Goal: Information Seeking & Learning: Learn about a topic

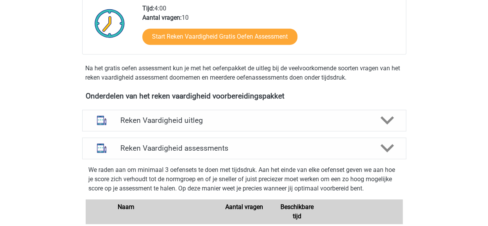
scroll to position [192, 0]
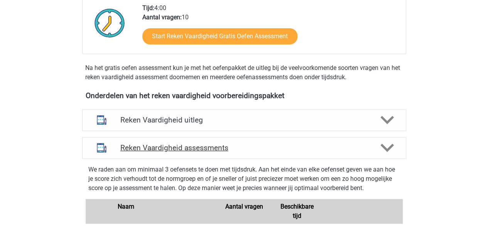
click at [178, 156] on div "Reken Vaardigheid assessments" at bounding box center [244, 148] width 324 height 22
click at [166, 166] on p "We raden aan om minimaal 3 oefensets te doen met tijdsdruk. Aan het einde van e…" at bounding box center [244, 179] width 312 height 28
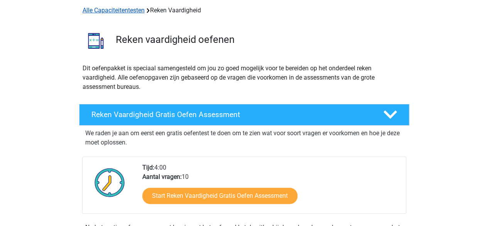
click at [119, 9] on link "Alle Capaciteitentesten" at bounding box center [114, 10] width 62 height 7
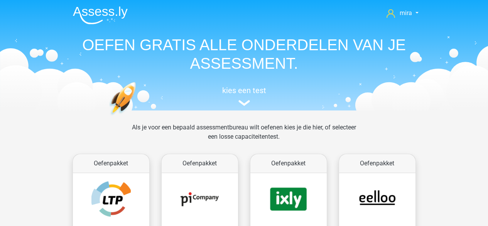
scroll to position [327, 0]
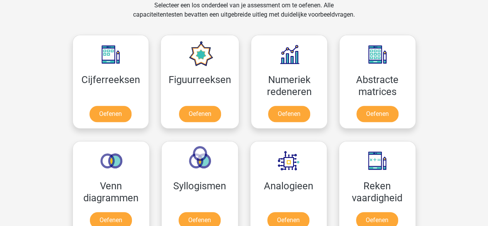
click at [119, 9] on div "Selecteer een los onderdeel van je assessment om te oefenen. Alle capaciteitent…" at bounding box center [244, 15] width 355 height 28
click at [119, 19] on div "Selecteer een los onderdeel van je assessment om te oefenen. Alle capaciteitent…" at bounding box center [244, 15] width 355 height 28
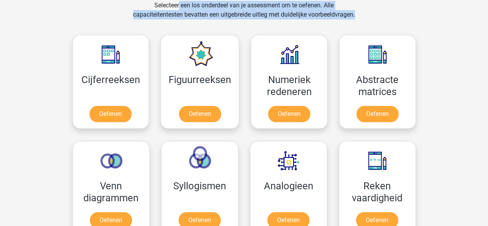
click at [119, 19] on div "Selecteer een los onderdeel van je assessment om te oefenen. Alle capaciteitent…" at bounding box center [244, 15] width 355 height 28
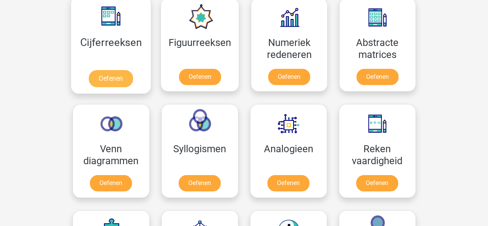
scroll to position [357, 0]
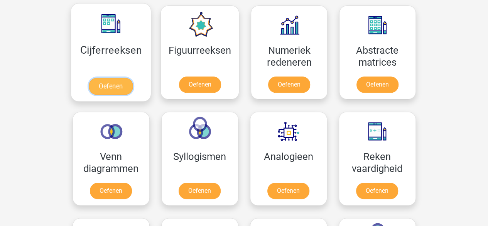
click at [115, 78] on link "Oefenen" at bounding box center [111, 86] width 44 height 17
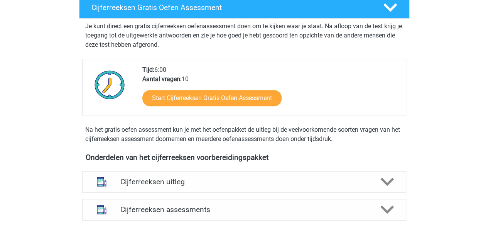
scroll to position [224, 0]
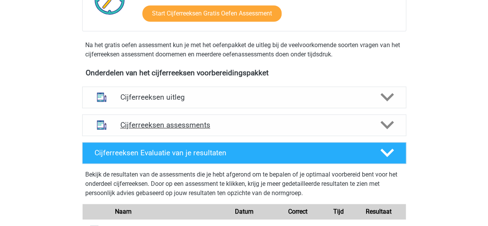
click at [112, 130] on div at bounding box center [102, 125] width 26 height 20
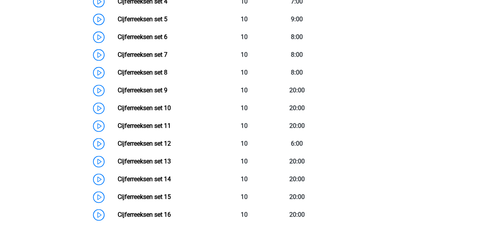
scroll to position [365, 0]
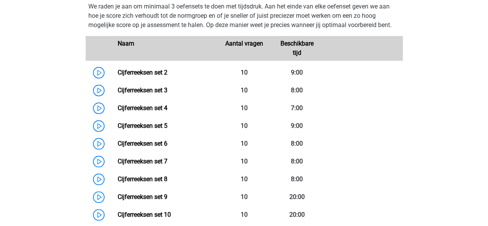
click at [293, 30] on p "We raden je aan om minimaal 3 oefensets te doen met tijdsdruk. Aan het einde va…" at bounding box center [244, 16] width 312 height 28
click at [397, 27] on p "We raden je aan om minimaal 3 oefensets te doen met tijdsdruk. Aan het einde va…" at bounding box center [244, 16] width 312 height 28
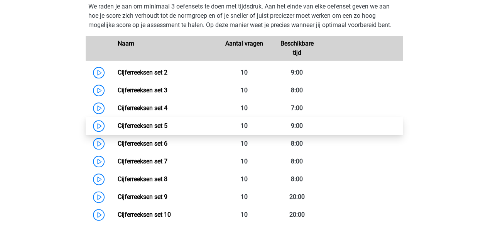
click at [168, 129] on link "Cijferreeksen set 5" at bounding box center [143, 125] width 50 height 7
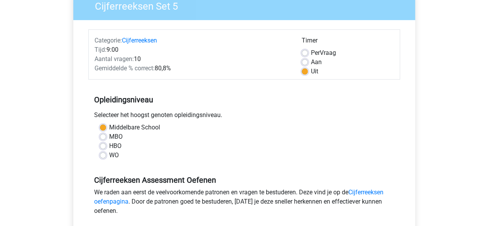
scroll to position [70, 0]
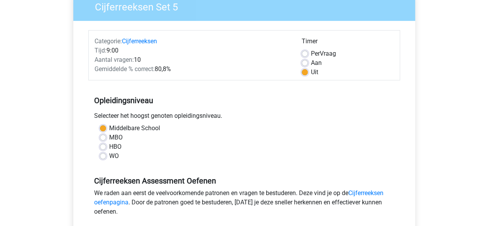
click at [311, 62] on label "Aan" at bounding box center [316, 62] width 11 height 9
click at [307, 62] on input "Aan" at bounding box center [305, 62] width 6 height 8
radio input "true"
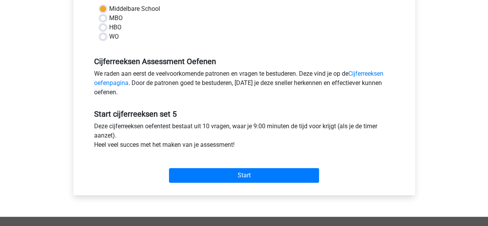
scroll to position [190, 0]
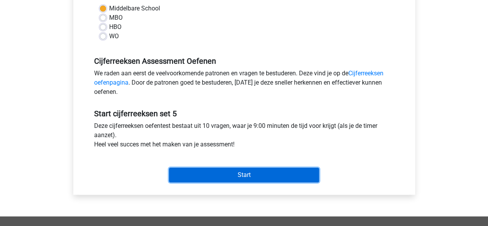
click at [222, 176] on input "Start" at bounding box center [244, 175] width 150 height 15
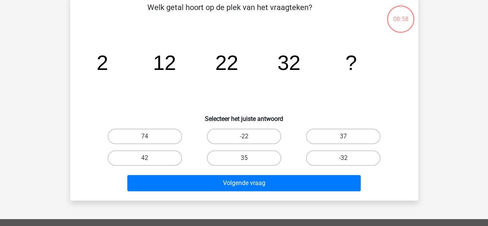
scroll to position [41, 0]
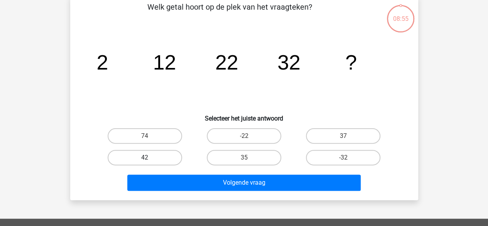
click at [166, 159] on label "42" at bounding box center [145, 157] width 75 height 15
click at [150, 159] on input "42" at bounding box center [147, 160] width 5 height 5
radio input "true"
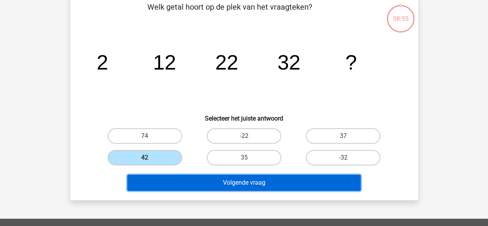
click at [183, 177] on button "Volgende vraag" at bounding box center [244, 183] width 234 height 16
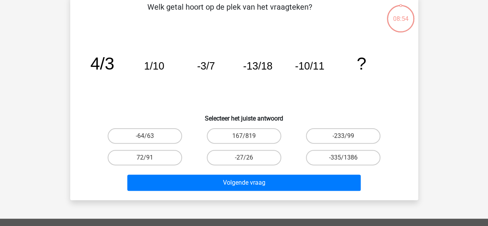
scroll to position [36, 0]
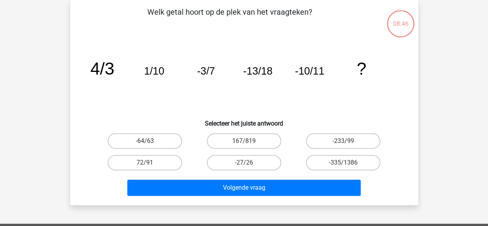
click at [220, 130] on div "167/819" at bounding box center [244, 141] width 99 height 22
click at [168, 140] on label "-64/63" at bounding box center [145, 140] width 75 height 15
click at [150, 141] on input "-64/63" at bounding box center [147, 143] width 5 height 5
radio input "true"
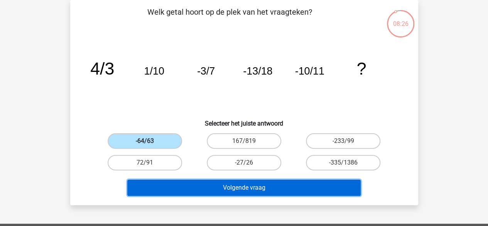
click at [185, 184] on button "Volgende vraag" at bounding box center [244, 188] width 234 height 16
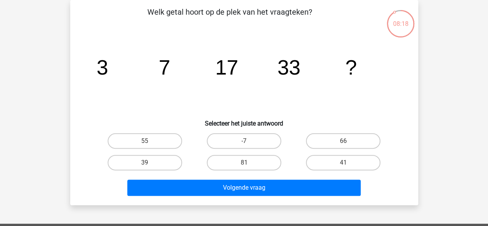
click at [231, 78] on tspan "17" at bounding box center [226, 67] width 23 height 23
click at [144, 142] on label "55" at bounding box center [145, 140] width 75 height 15
click at [145, 142] on input "55" at bounding box center [147, 143] width 5 height 5
radio input "true"
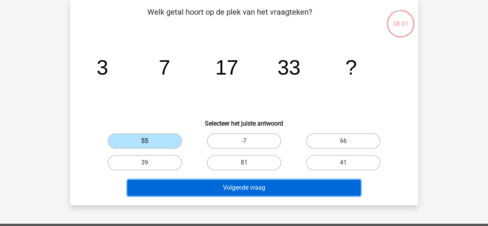
click at [168, 188] on button "Volgende vraag" at bounding box center [244, 188] width 234 height 16
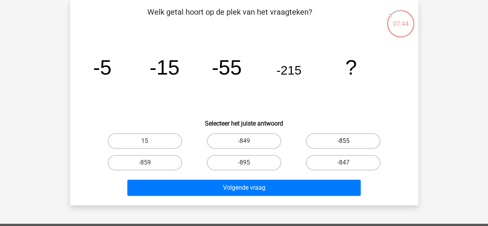
click at [328, 140] on label "-855" at bounding box center [343, 140] width 75 height 15
click at [344, 141] on input "-855" at bounding box center [346, 143] width 5 height 5
radio input "true"
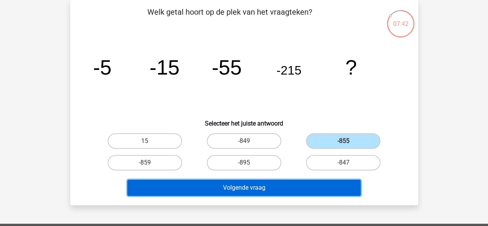
click at [297, 182] on button "Volgende vraag" at bounding box center [244, 188] width 234 height 16
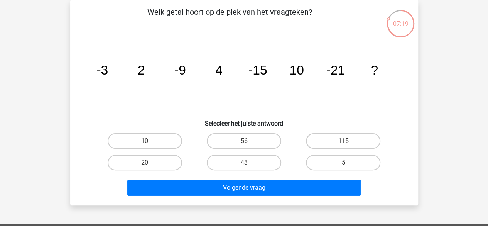
click at [97, 72] on tspan "-3" at bounding box center [103, 70] width 12 height 14
click at [163, 163] on label "20" at bounding box center [145, 162] width 75 height 15
click at [150, 163] on input "20" at bounding box center [147, 165] width 5 height 5
radio input "true"
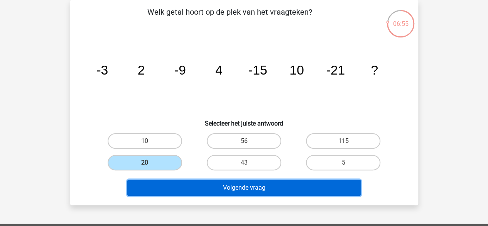
click at [213, 188] on button "Volgende vraag" at bounding box center [244, 188] width 234 height 16
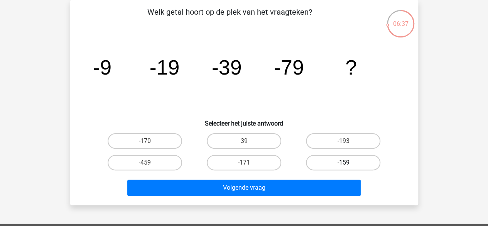
click at [334, 165] on label "-159" at bounding box center [343, 162] width 75 height 15
click at [344, 165] on input "-159" at bounding box center [346, 165] width 5 height 5
radio input "true"
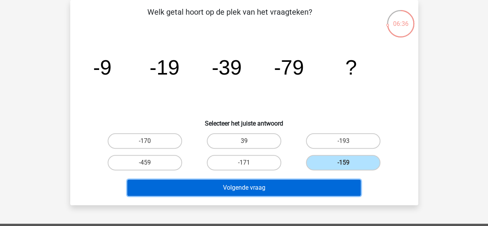
click at [328, 188] on button "Volgende vraag" at bounding box center [244, 188] width 234 height 16
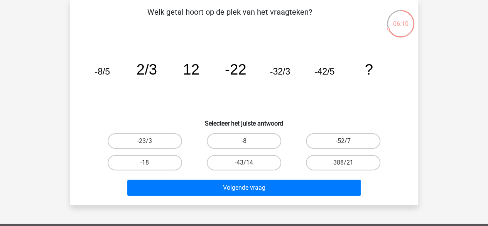
click at [162, 149] on div "-23/3" at bounding box center [144, 141] width 99 height 22
click at [164, 166] on label "-18" at bounding box center [145, 162] width 75 height 15
click at [150, 166] on input "-18" at bounding box center [147, 165] width 5 height 5
radio input "true"
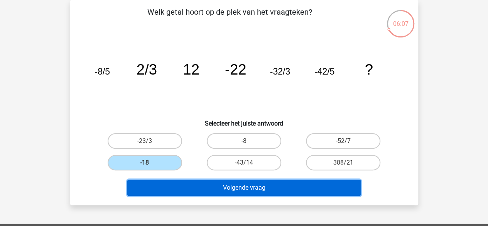
click at [183, 195] on button "Volgende vraag" at bounding box center [244, 188] width 234 height 16
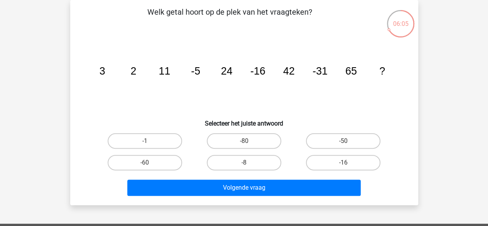
click at [90, 66] on icon "image/svg+xml 3 2 11 -5 24 -16 42 -31 65 ?" at bounding box center [244, 75] width 311 height 78
click at [258, 73] on tspan "-16" at bounding box center [257, 71] width 15 height 12
click at [196, 67] on tspan "-5" at bounding box center [195, 71] width 9 height 12
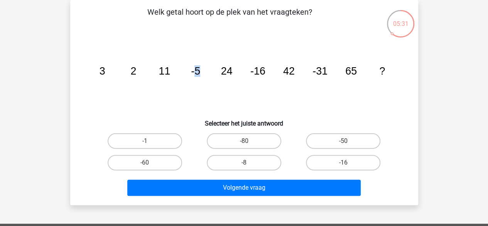
click at [196, 67] on tspan "-5" at bounding box center [195, 71] width 9 height 12
click at [254, 69] on tspan "-16" at bounding box center [257, 71] width 15 height 12
click at [316, 67] on tspan "-31" at bounding box center [320, 71] width 15 height 12
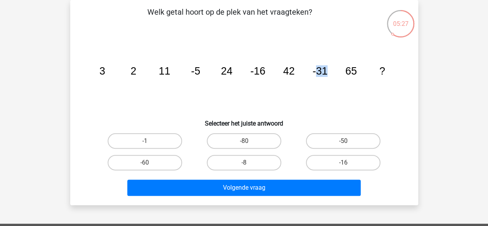
click at [316, 67] on tspan "-31" at bounding box center [320, 71] width 15 height 12
click at [331, 141] on label "-50" at bounding box center [343, 140] width 75 height 15
click at [344, 141] on input "-50" at bounding box center [346, 143] width 5 height 5
radio input "true"
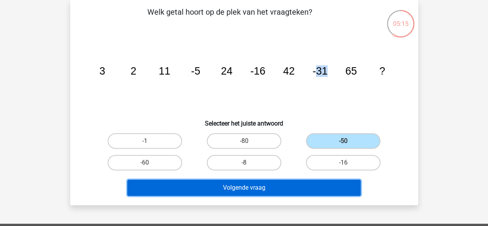
click at [269, 186] on button "Volgende vraag" at bounding box center [244, 188] width 234 height 16
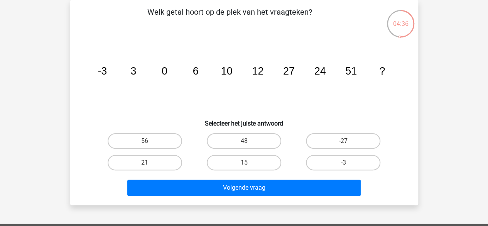
click at [238, 70] on icon "image/svg+xml -3 3 0 6 10 12 27 24 51 ?" at bounding box center [244, 75] width 311 height 78
click at [256, 137] on label "48" at bounding box center [244, 140] width 75 height 15
click at [249, 141] on input "48" at bounding box center [246, 143] width 5 height 5
radio input "true"
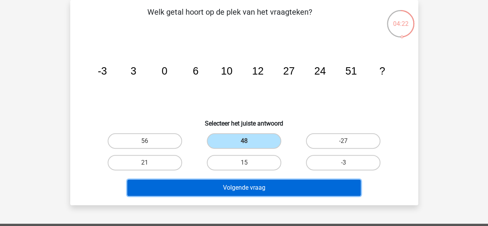
click at [241, 181] on button "Volgende vraag" at bounding box center [244, 188] width 234 height 16
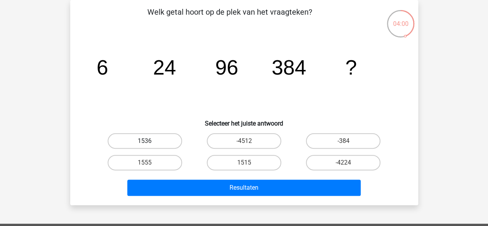
click at [172, 138] on label "1536" at bounding box center [145, 140] width 75 height 15
click at [150, 141] on input "1536" at bounding box center [147, 143] width 5 height 5
radio input "true"
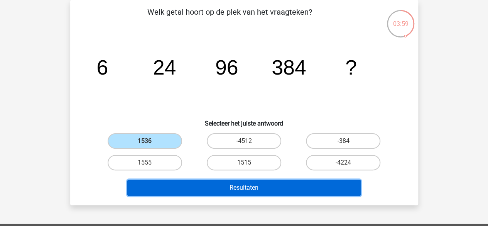
click at [184, 187] on button "Resultaten" at bounding box center [244, 188] width 234 height 16
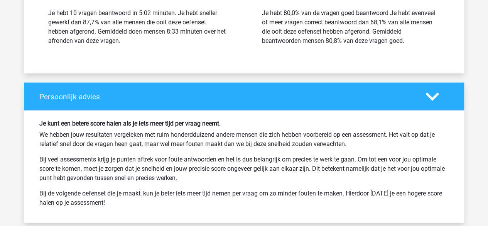
scroll to position [945, 0]
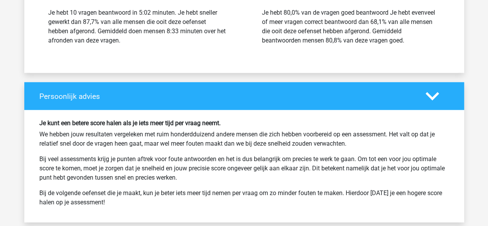
click at [184, 188] on p "Bij de volgende oefenset die je maakt, kun je beter iets meer tijd nemen per vr…" at bounding box center [244, 197] width 410 height 19
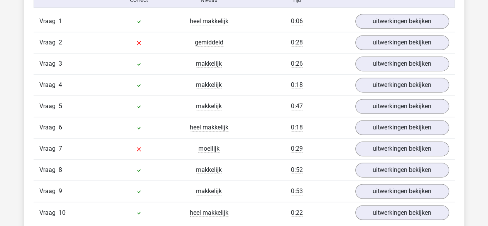
scroll to position [519, 0]
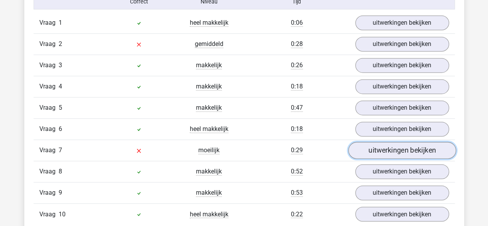
click at [365, 149] on link "uitwerkingen bekijken" at bounding box center [402, 150] width 108 height 17
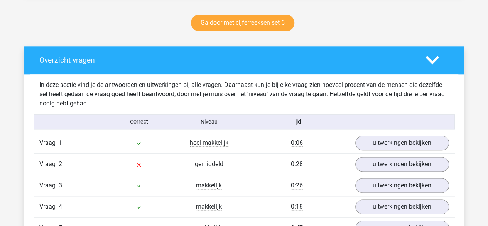
scroll to position [395, 0]
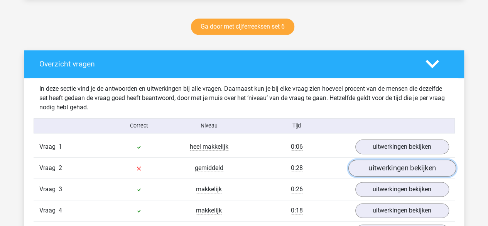
click at [362, 161] on link "uitwerkingen bekijken" at bounding box center [402, 167] width 108 height 17
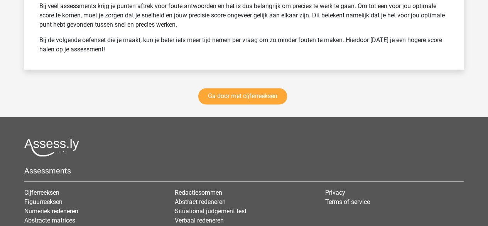
scroll to position [2025, 0]
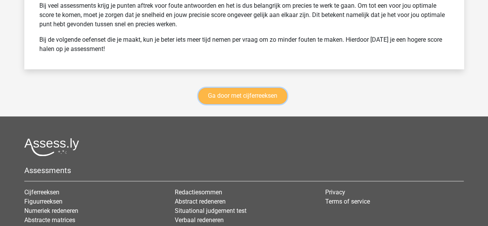
click at [218, 95] on link "Ga door met cijferreeksen" at bounding box center [242, 96] width 89 height 16
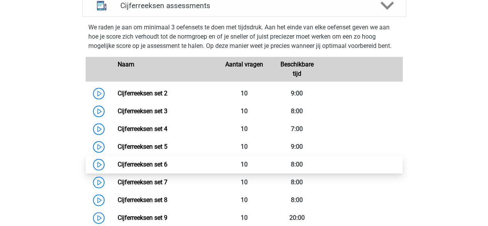
scroll to position [335, 0]
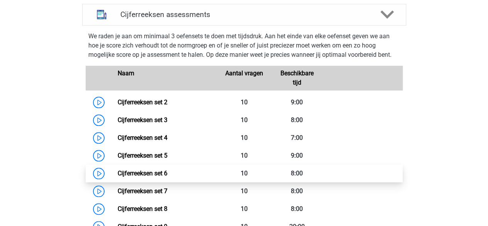
click at [159, 177] on link "Cijferreeksen set 6" at bounding box center [143, 173] width 50 height 7
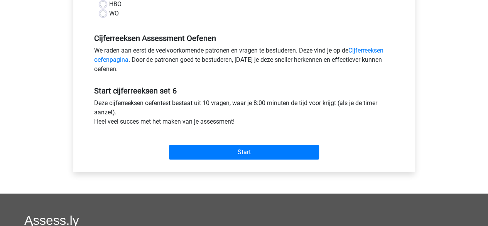
scroll to position [213, 0]
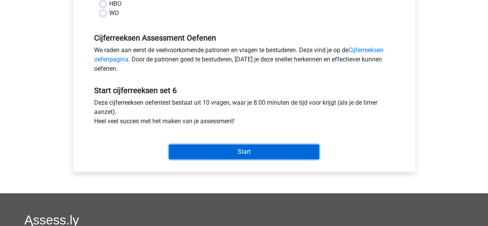
click at [195, 149] on input "Start" at bounding box center [244, 151] width 150 height 15
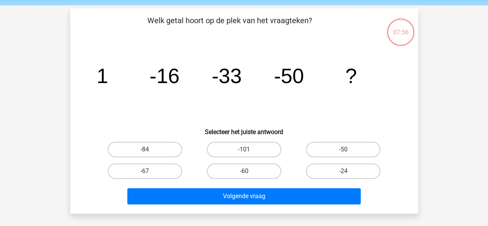
scroll to position [32, 0]
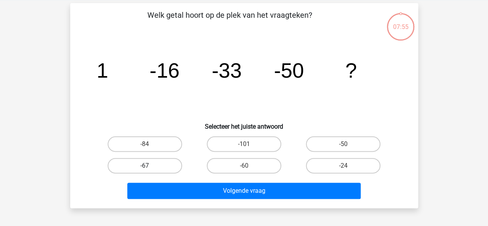
click at [170, 159] on label "-67" at bounding box center [145, 165] width 75 height 15
click at [150, 166] on input "-67" at bounding box center [147, 168] width 5 height 5
radio input "true"
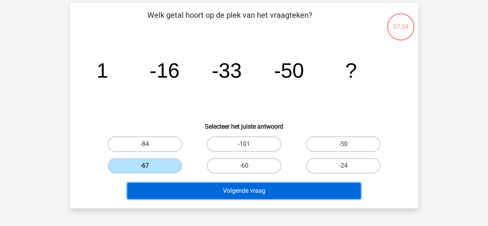
click at [175, 184] on button "Volgende vraag" at bounding box center [244, 191] width 234 height 16
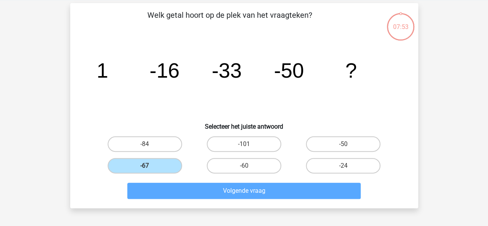
scroll to position [36, 0]
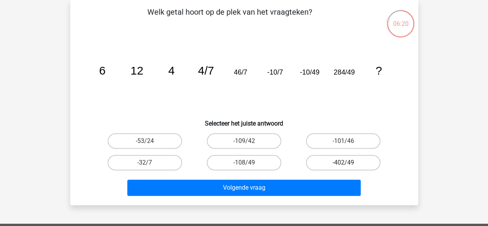
click at [319, 160] on label "-402/49" at bounding box center [343, 162] width 75 height 15
click at [344, 163] on input "-402/49" at bounding box center [346, 165] width 5 height 5
radio input "true"
click at [169, 162] on label "-32/7" at bounding box center [145, 162] width 75 height 15
click at [150, 163] on input "-32/7" at bounding box center [147, 165] width 5 height 5
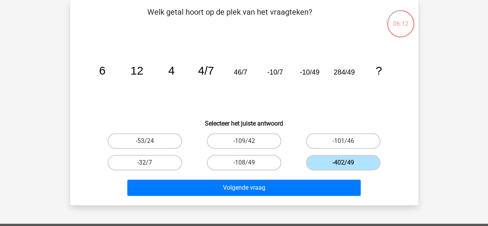
radio input "true"
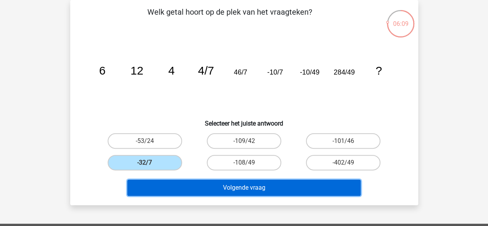
click at [223, 182] on button "Volgende vraag" at bounding box center [244, 188] width 234 height 16
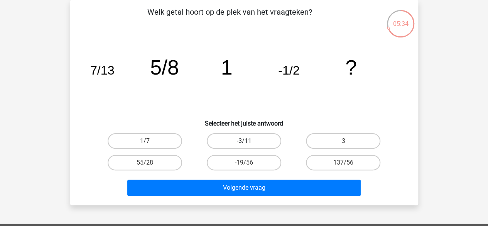
click at [253, 144] on label "-3/11" at bounding box center [244, 140] width 75 height 15
click at [249, 144] on input "-3/11" at bounding box center [246, 143] width 5 height 5
radio input "true"
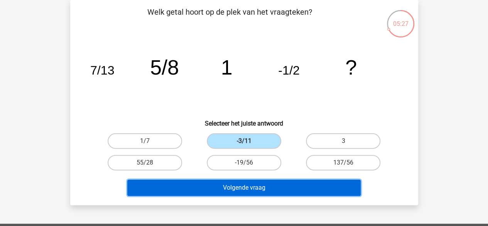
click at [226, 190] on button "Volgende vraag" at bounding box center [244, 188] width 234 height 16
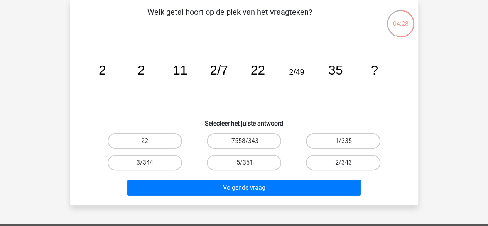
click at [313, 158] on label "2/343" at bounding box center [343, 162] width 75 height 15
click at [344, 163] on input "2/343" at bounding box center [346, 165] width 5 height 5
radio input "true"
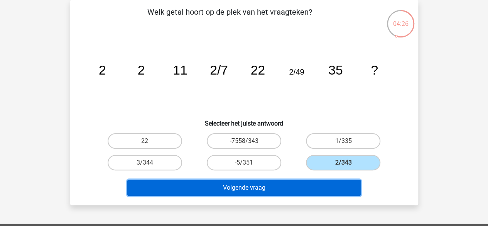
click at [307, 188] on button "Volgende vraag" at bounding box center [244, 188] width 234 height 16
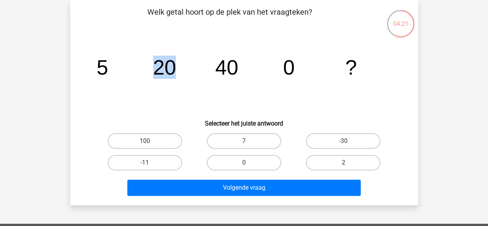
drag, startPoint x: 148, startPoint y: 66, endPoint x: 185, endPoint y: 71, distance: 37.8
click at [185, 71] on icon "image/svg+xml 5 20 40 0 ?" at bounding box center [244, 75] width 311 height 78
click at [227, 76] on tspan "40" at bounding box center [226, 67] width 23 height 23
click at [328, 137] on label "-30" at bounding box center [343, 140] width 75 height 15
click at [344, 141] on input "-30" at bounding box center [346, 143] width 5 height 5
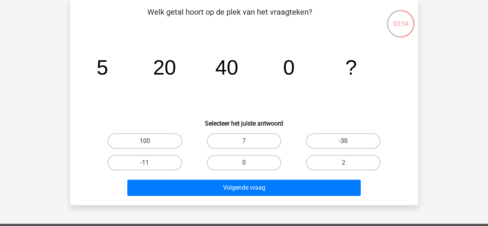
radio input "true"
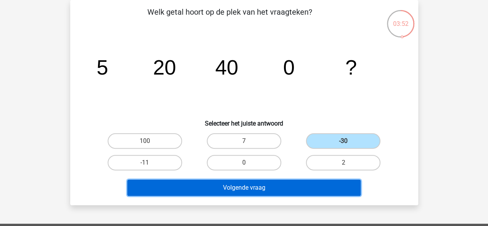
click at [276, 188] on button "Volgende vraag" at bounding box center [244, 188] width 234 height 16
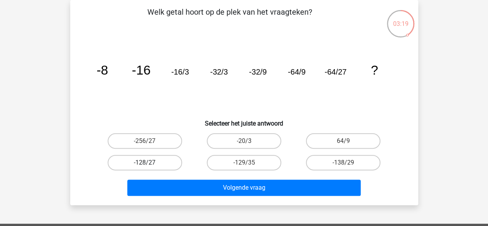
click at [173, 164] on label "-128/27" at bounding box center [145, 162] width 75 height 15
click at [150, 164] on input "-128/27" at bounding box center [147, 165] width 5 height 5
radio input "true"
click at [195, 169] on div "-129/35" at bounding box center [244, 163] width 99 height 22
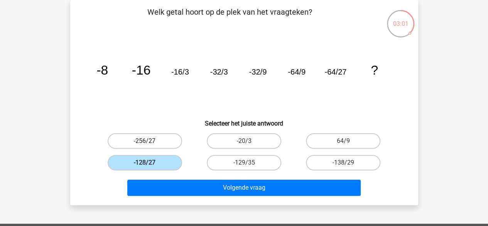
click at [171, 143] on label "-256/27" at bounding box center [145, 140] width 75 height 15
click at [150, 143] on input "-256/27" at bounding box center [147, 143] width 5 height 5
radio input "true"
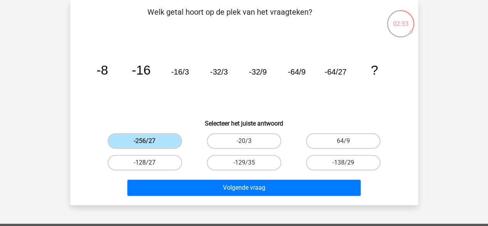
click at [171, 166] on label "-128/27" at bounding box center [145, 162] width 75 height 15
click at [150, 166] on input "-128/27" at bounding box center [147, 165] width 5 height 5
radio input "true"
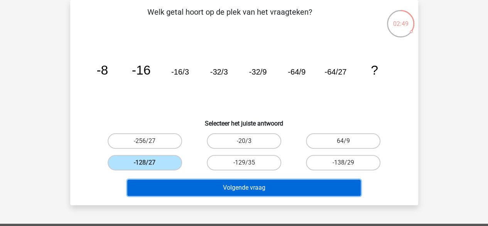
click at [174, 187] on button "Volgende vraag" at bounding box center [244, 188] width 234 height 16
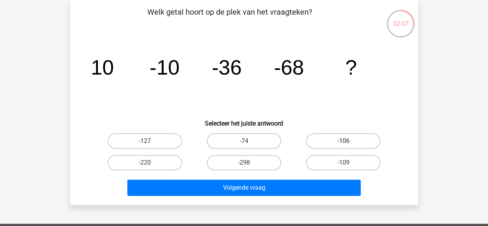
click at [318, 148] on label "-106" at bounding box center [343, 140] width 75 height 15
click at [344, 146] on input "-106" at bounding box center [346, 143] width 5 height 5
radio input "true"
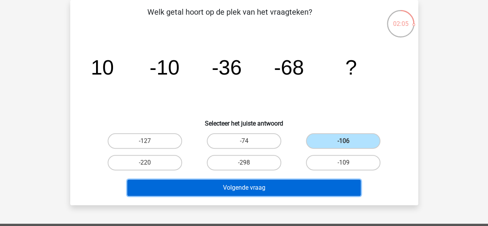
click at [305, 187] on button "Volgende vraag" at bounding box center [244, 188] width 234 height 16
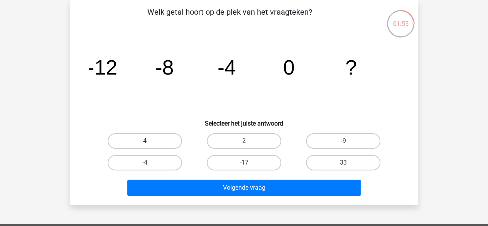
click at [151, 142] on label "4" at bounding box center [145, 140] width 75 height 15
click at [150, 142] on input "4" at bounding box center [147, 143] width 5 height 5
radio input "true"
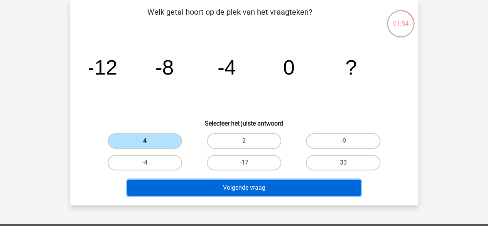
click at [177, 187] on button "Volgende vraag" at bounding box center [244, 188] width 234 height 16
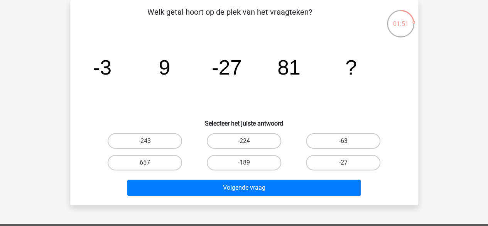
click at [102, 71] on tspan "-3" at bounding box center [102, 67] width 19 height 23
click at [184, 72] on icon "image/svg+xml -3 9 -27 81 ?" at bounding box center [244, 75] width 311 height 78
click at [174, 165] on label "657" at bounding box center [145, 162] width 75 height 15
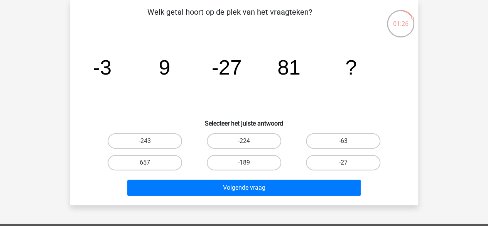
click at [150, 165] on input "657" at bounding box center [147, 165] width 5 height 5
radio input "true"
click at [210, 145] on label "-224" at bounding box center [244, 140] width 75 height 15
click at [244, 145] on input "-224" at bounding box center [246, 143] width 5 height 5
radio input "true"
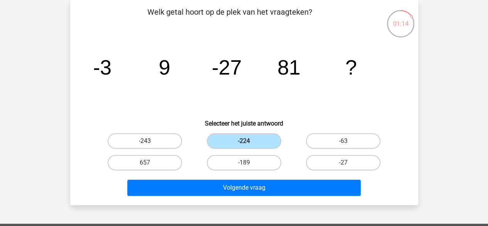
click at [174, 146] on label "-243" at bounding box center [145, 140] width 75 height 15
click at [150, 146] on input "-243" at bounding box center [147, 143] width 5 height 5
radio input "true"
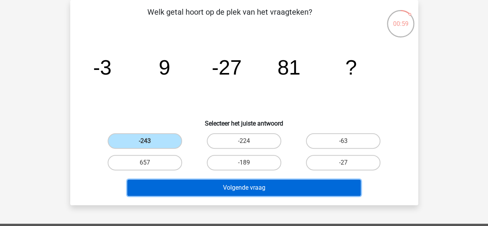
click at [191, 194] on button "Volgende vraag" at bounding box center [244, 188] width 234 height 16
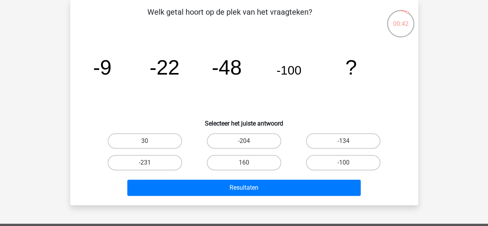
click at [226, 149] on div "-204" at bounding box center [244, 141] width 99 height 22
click at [226, 140] on label "-204" at bounding box center [244, 140] width 75 height 15
click at [244, 141] on input "-204" at bounding box center [246, 143] width 5 height 5
radio input "true"
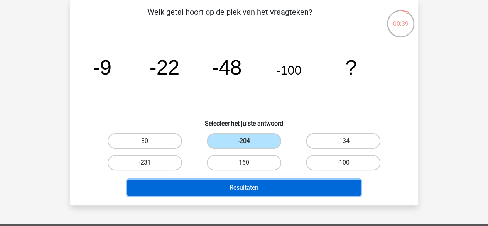
click at [214, 183] on button "Resultaten" at bounding box center [244, 188] width 234 height 16
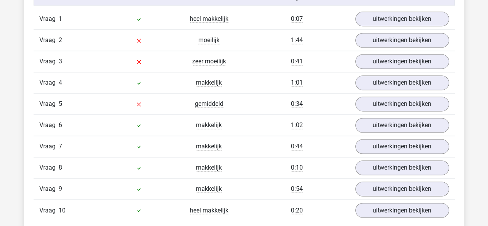
scroll to position [521, 0]
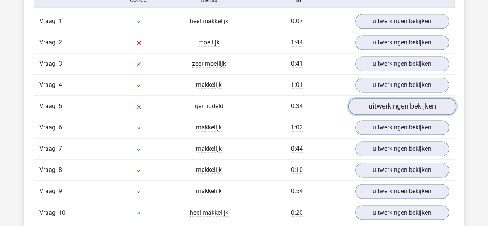
click at [368, 98] on link "uitwerkingen bekijken" at bounding box center [402, 106] width 108 height 17
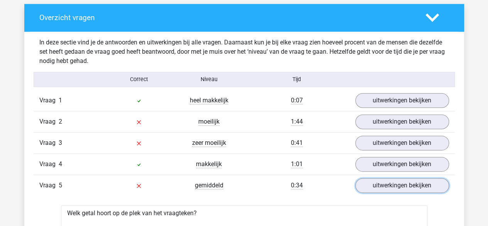
scroll to position [441, 0]
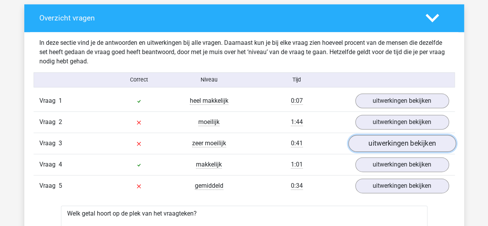
click at [380, 136] on link "uitwerkingen bekijken" at bounding box center [402, 143] width 108 height 17
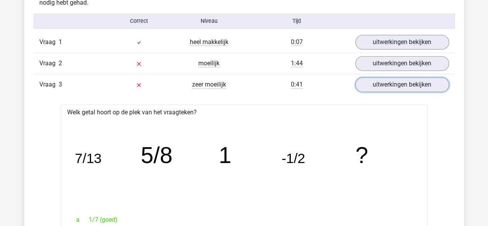
scroll to position [415, 0]
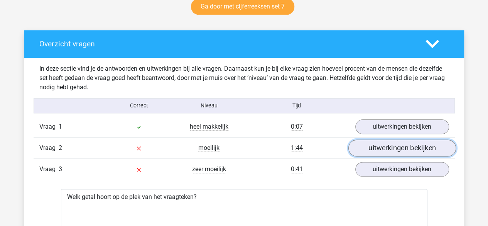
click at [369, 142] on link "uitwerkingen bekijken" at bounding box center [402, 147] width 108 height 17
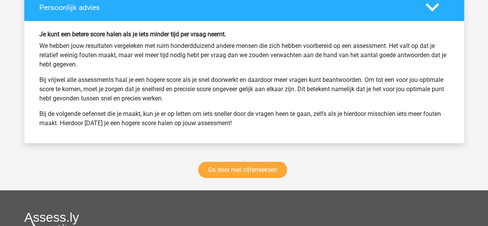
scroll to position [2254, 0]
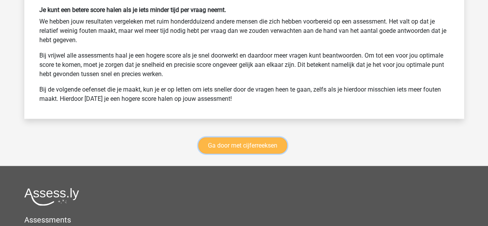
click at [242, 137] on link "Ga door met cijferreeksen" at bounding box center [242, 145] width 89 height 16
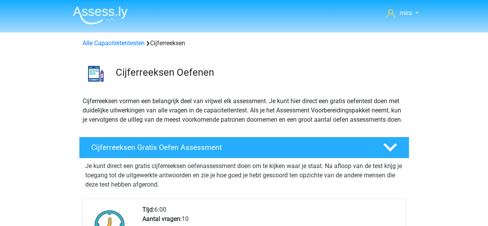
scroll to position [344, 0]
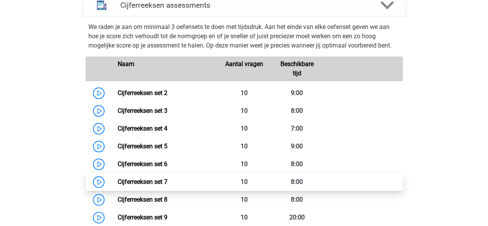
click at [161, 185] on link "Cijferreeksen set 7" at bounding box center [143, 181] width 50 height 7
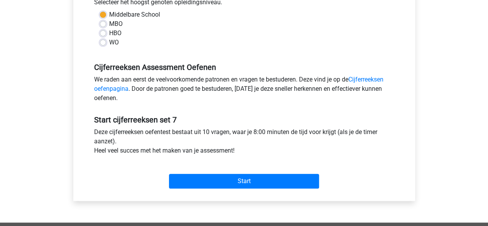
scroll to position [186, 0]
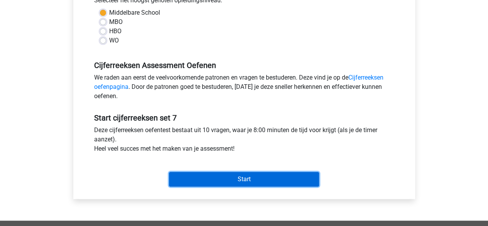
click at [202, 180] on input "Start" at bounding box center [244, 179] width 150 height 15
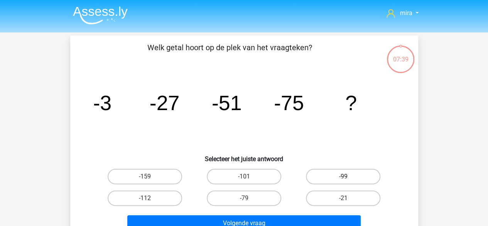
click at [357, 174] on label "-99" at bounding box center [343, 176] width 75 height 15
click at [349, 176] on input "-99" at bounding box center [346, 178] width 5 height 5
radio input "true"
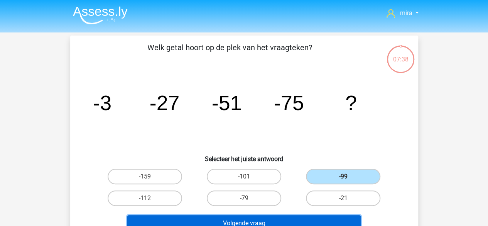
click at [324, 215] on button "Volgende vraag" at bounding box center [244, 223] width 234 height 16
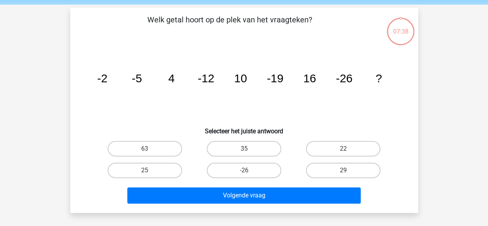
scroll to position [36, 0]
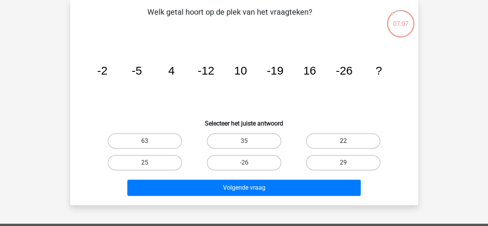
click at [326, 143] on label "22" at bounding box center [343, 140] width 75 height 15
click at [344, 143] on input "22" at bounding box center [346, 143] width 5 height 5
radio input "true"
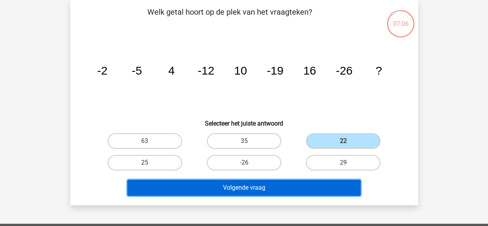
click at [296, 186] on button "Volgende vraag" at bounding box center [244, 188] width 234 height 16
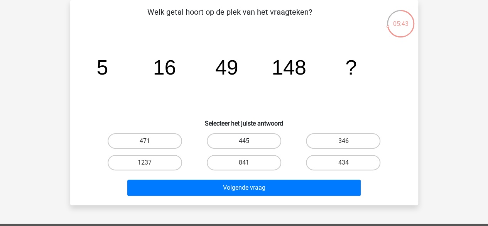
click at [237, 142] on label "445" at bounding box center [244, 140] width 75 height 15
click at [244, 142] on input "445" at bounding box center [246, 143] width 5 height 5
radio input "true"
click at [237, 210] on div "mira miraataallah897@gmail.com Nederlands English" at bounding box center [244, 195] width 488 height 463
click at [231, 196] on div "Volgende vraag" at bounding box center [244, 189] width 298 height 19
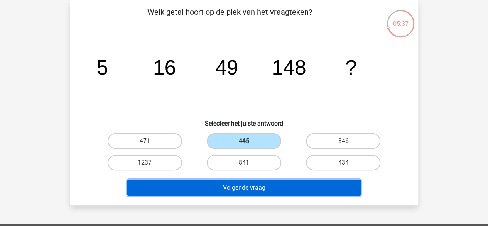
click at [245, 185] on button "Volgende vraag" at bounding box center [244, 188] width 234 height 16
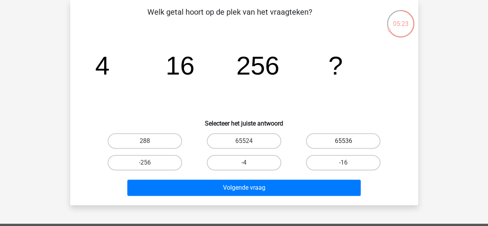
click at [326, 140] on label "65536" at bounding box center [343, 140] width 75 height 15
click at [344, 141] on input "65536" at bounding box center [346, 143] width 5 height 5
radio input "true"
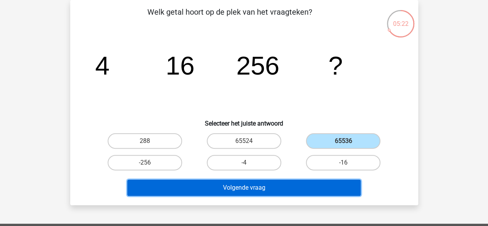
click at [283, 188] on button "Volgende vraag" at bounding box center [244, 188] width 234 height 16
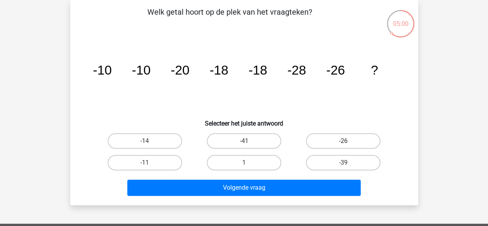
click at [344, 148] on label "-26" at bounding box center [343, 140] width 75 height 15
click at [344, 146] on input "-26" at bounding box center [346, 143] width 5 height 5
radio input "true"
click at [289, 198] on div "Volgende vraag" at bounding box center [244, 189] width 298 height 19
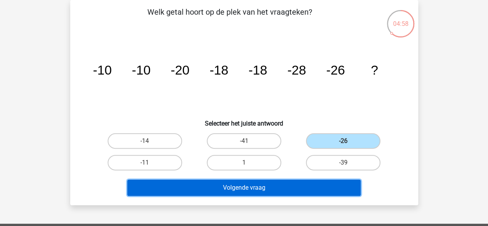
click at [276, 186] on button "Volgende vraag" at bounding box center [244, 188] width 234 height 16
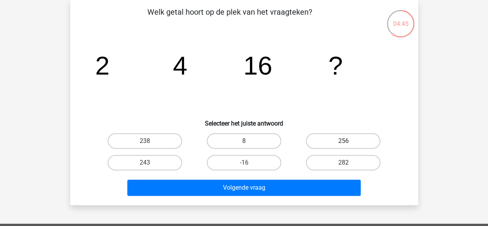
click at [320, 140] on label "256" at bounding box center [343, 140] width 75 height 15
click at [344, 141] on input "256" at bounding box center [346, 143] width 5 height 5
radio input "true"
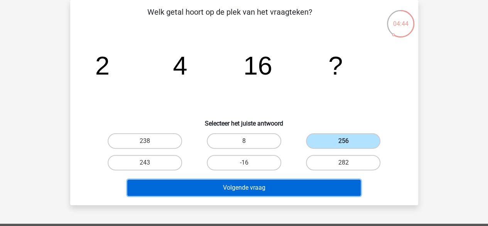
click at [307, 189] on button "Volgende vraag" at bounding box center [244, 188] width 234 height 16
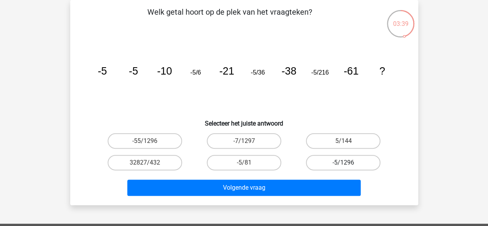
click at [336, 160] on label "-5/1296" at bounding box center [343, 162] width 75 height 15
click at [344, 163] on input "-5/1296" at bounding box center [346, 165] width 5 height 5
radio input "true"
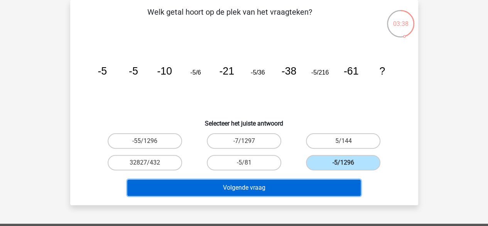
click at [330, 192] on button "Volgende vraag" at bounding box center [244, 188] width 234 height 16
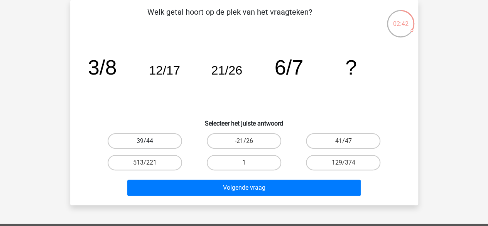
click at [176, 137] on label "39/44" at bounding box center [145, 140] width 75 height 15
click at [150, 141] on input "39/44" at bounding box center [147, 143] width 5 height 5
radio input "true"
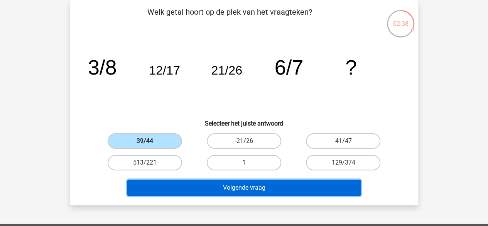
click at [211, 189] on button "Volgende vraag" at bounding box center [244, 188] width 234 height 16
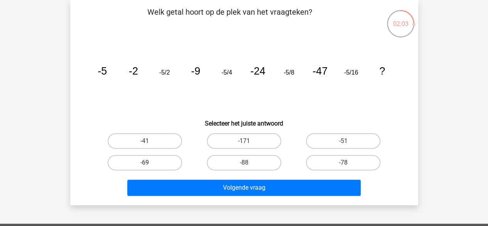
click at [175, 163] on label "-69" at bounding box center [145, 162] width 75 height 15
click at [150, 163] on input "-69" at bounding box center [147, 165] width 5 height 5
radio input "true"
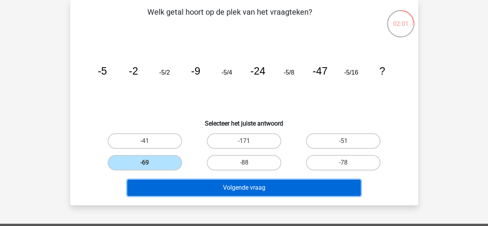
click at [185, 184] on button "Volgende vraag" at bounding box center [244, 188] width 234 height 16
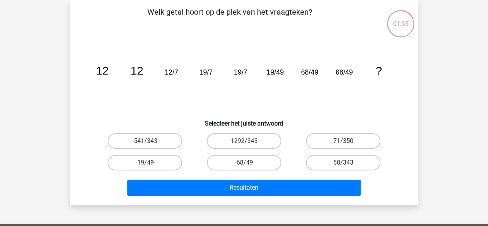
click at [340, 165] on label "68/343" at bounding box center [343, 162] width 75 height 15
click at [344, 165] on input "68/343" at bounding box center [346, 165] width 5 height 5
radio input "true"
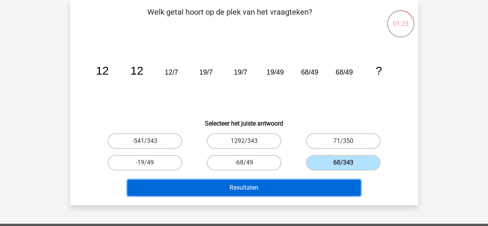
click at [298, 192] on button "Resultaten" at bounding box center [244, 188] width 234 height 16
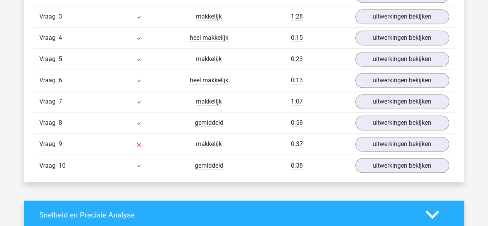
scroll to position [567, 0]
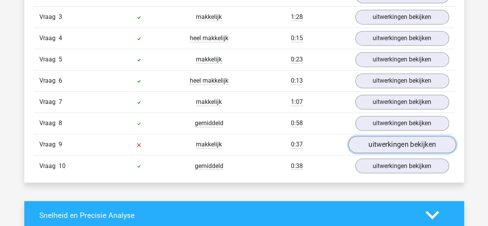
click at [387, 141] on link "uitwerkingen bekijken" at bounding box center [402, 144] width 108 height 17
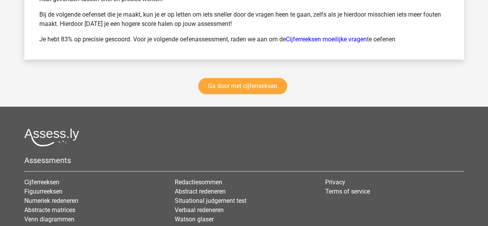
scroll to position [1525, 0]
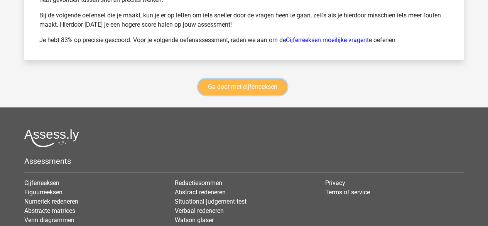
click at [249, 81] on link "Ga door met cijferreeksen" at bounding box center [242, 87] width 89 height 16
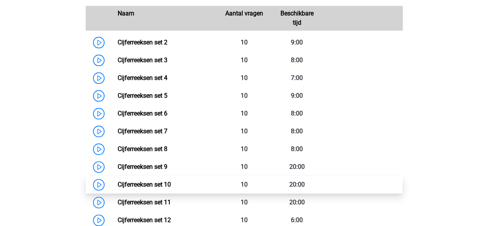
scroll to position [394, 0]
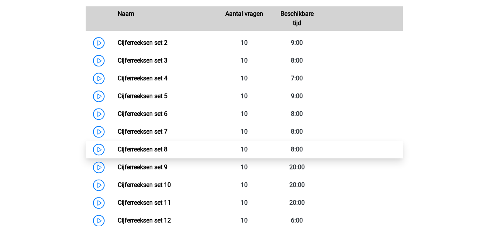
click at [151, 153] on link "Cijferreeksen set 8" at bounding box center [143, 149] width 50 height 7
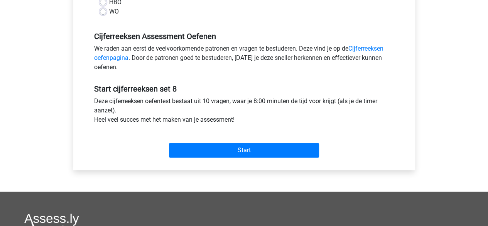
scroll to position [217, 0]
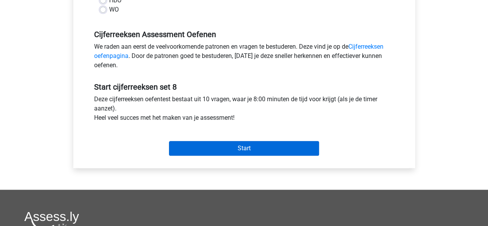
drag, startPoint x: 198, startPoint y: 156, endPoint x: 206, endPoint y: 145, distance: 13.8
click at [206, 145] on div "Start" at bounding box center [244, 141] width 312 height 33
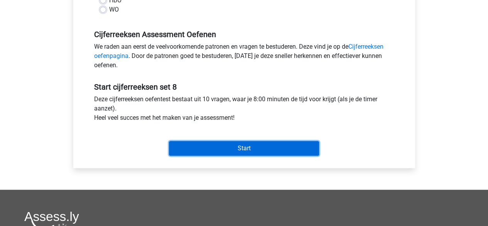
click at [206, 145] on input "Start" at bounding box center [244, 148] width 150 height 15
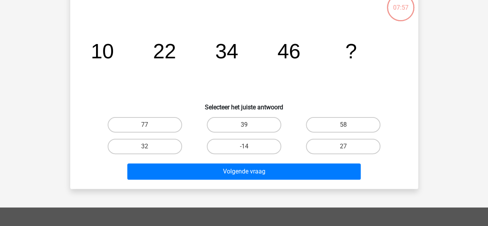
scroll to position [52, 0]
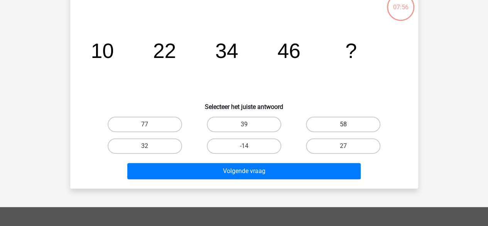
click at [331, 129] on label "58" at bounding box center [343, 124] width 75 height 15
click at [344, 129] on input "58" at bounding box center [346, 126] width 5 height 5
radio input "true"
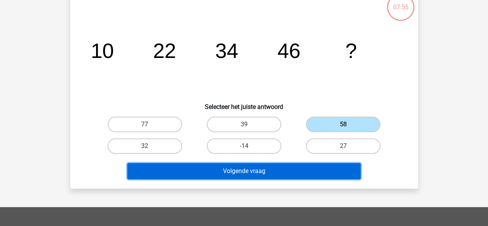
click at [299, 177] on button "Volgende vraag" at bounding box center [244, 171] width 234 height 16
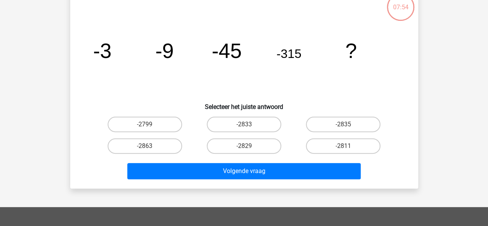
scroll to position [36, 0]
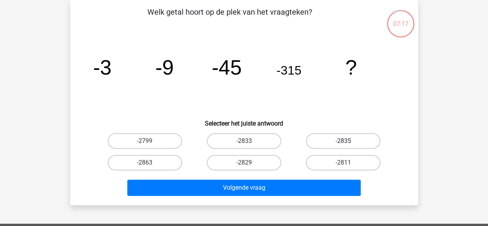
click at [312, 143] on label "-2835" at bounding box center [343, 140] width 75 height 15
click at [344, 143] on input "-2835" at bounding box center [346, 143] width 5 height 5
radio input "true"
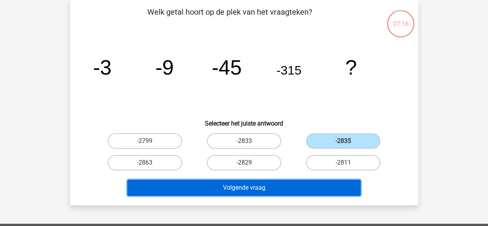
click at [287, 186] on button "Volgende vraag" at bounding box center [244, 188] width 234 height 16
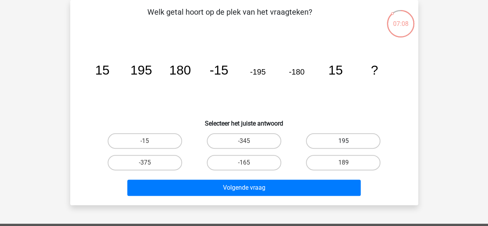
click at [336, 142] on label "195" at bounding box center [343, 140] width 75 height 15
click at [344, 142] on input "195" at bounding box center [346, 143] width 5 height 5
radio input "true"
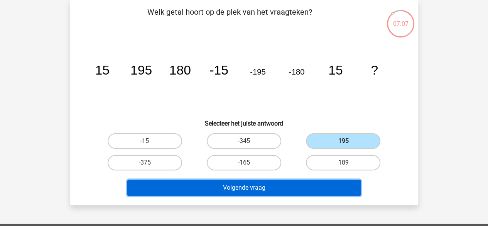
click at [305, 186] on button "Volgende vraag" at bounding box center [244, 188] width 234 height 16
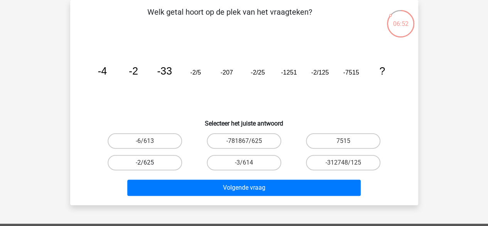
click at [163, 167] on label "-2/625" at bounding box center [145, 162] width 75 height 15
click at [150, 167] on input "-2/625" at bounding box center [147, 165] width 5 height 5
radio input "true"
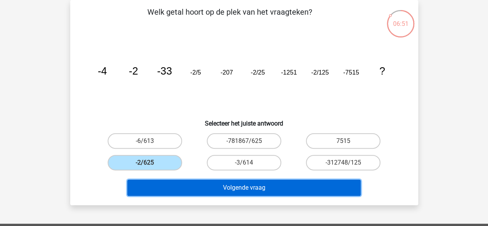
click at [176, 188] on button "Volgende vraag" at bounding box center [244, 188] width 234 height 16
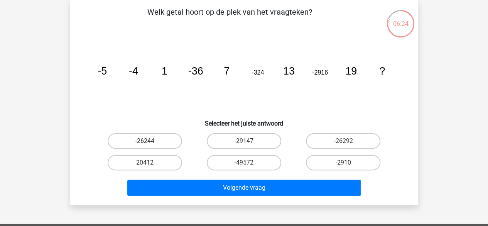
click at [176, 139] on label "-26244" at bounding box center [145, 140] width 75 height 15
click at [150, 141] on input "-26244" at bounding box center [147, 143] width 5 height 5
radio input "true"
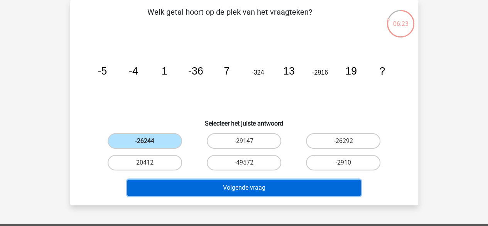
click at [195, 188] on button "Volgende vraag" at bounding box center [244, 188] width 234 height 16
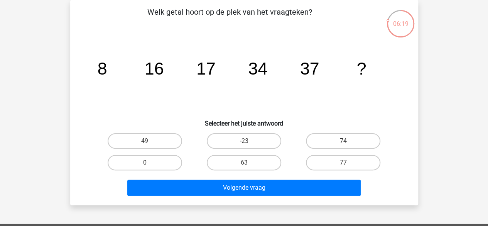
click at [205, 51] on icon "image/svg+xml 8 16 17 34 37 ?" at bounding box center [244, 75] width 311 height 78
click at [268, 68] on icon "image/svg+xml 8 16 17 34 37 ?" at bounding box center [244, 75] width 311 height 78
drag, startPoint x: 198, startPoint y: 74, endPoint x: 234, endPoint y: 83, distance: 37.4
click at [234, 83] on icon "image/svg+xml 8 16 17 34 37 ?" at bounding box center [244, 75] width 311 height 78
click at [165, 140] on label "49" at bounding box center [145, 140] width 75 height 15
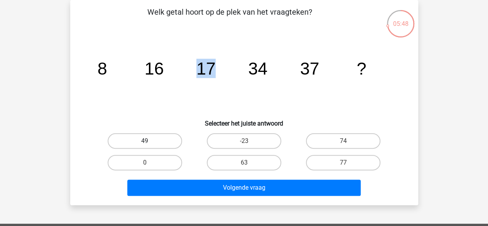
click at [150, 141] on input "49" at bounding box center [147, 143] width 5 height 5
radio input "true"
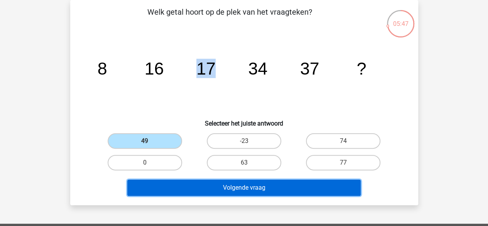
click at [175, 189] on button "Volgende vraag" at bounding box center [244, 188] width 234 height 16
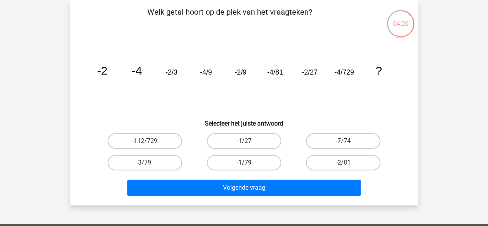
click at [237, 159] on label "-1/79" at bounding box center [244, 162] width 75 height 15
click at [244, 163] on input "-1/79" at bounding box center [246, 165] width 5 height 5
radio input "true"
click at [171, 144] on label "-112/729" at bounding box center [145, 140] width 75 height 15
click at [150, 144] on input "-112/729" at bounding box center [147, 143] width 5 height 5
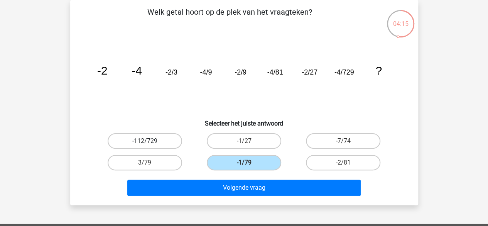
radio input "true"
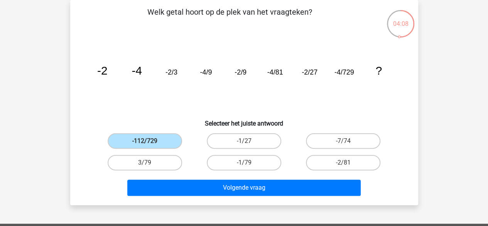
click at [304, 156] on div "-2/81" at bounding box center [343, 162] width 93 height 15
click at [319, 163] on label "-2/81" at bounding box center [343, 162] width 75 height 15
click at [344, 163] on input "-2/81" at bounding box center [346, 165] width 5 height 5
radio input "true"
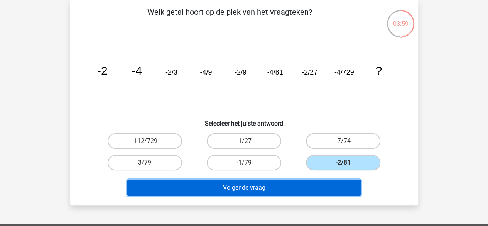
click at [238, 186] on button "Volgende vraag" at bounding box center [244, 188] width 234 height 16
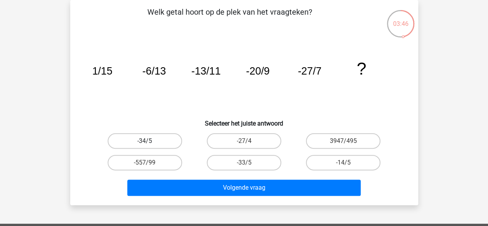
click at [176, 137] on label "-34/5" at bounding box center [145, 140] width 75 height 15
click at [150, 141] on input "-34/5" at bounding box center [147, 143] width 5 height 5
radio input "true"
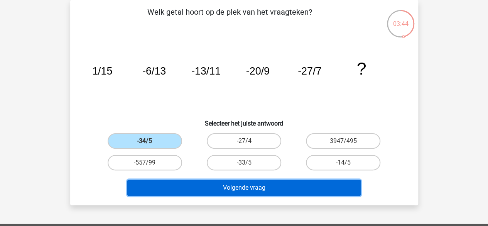
click at [237, 187] on button "Volgende vraag" at bounding box center [244, 188] width 234 height 16
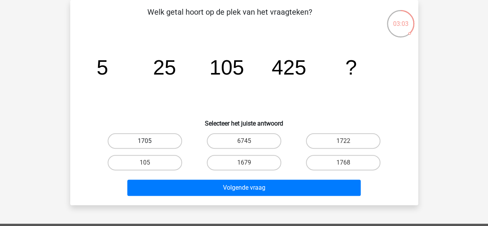
click at [143, 145] on label "1705" at bounding box center [145, 140] width 75 height 15
click at [145, 145] on input "1705" at bounding box center [147, 143] width 5 height 5
radio input "true"
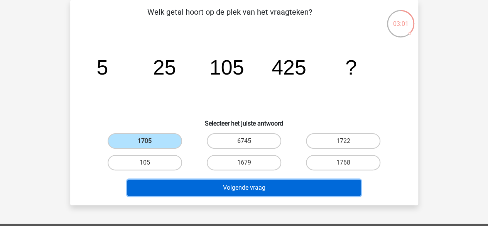
click at [172, 188] on button "Volgende vraag" at bounding box center [244, 188] width 234 height 16
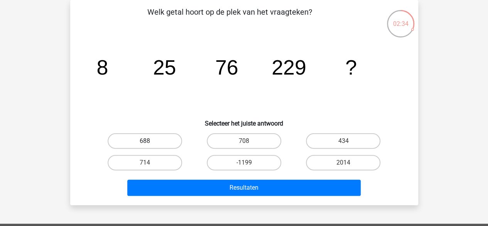
click at [155, 139] on label "688" at bounding box center [145, 140] width 75 height 15
click at [150, 141] on input "688" at bounding box center [147, 143] width 5 height 5
radio input "true"
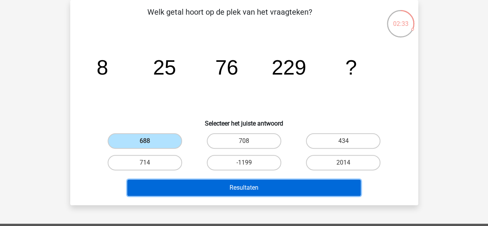
click at [202, 191] on button "Resultaten" at bounding box center [244, 188] width 234 height 16
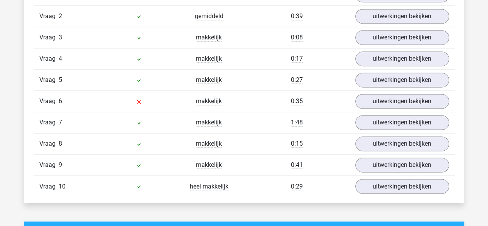
scroll to position [561, 0]
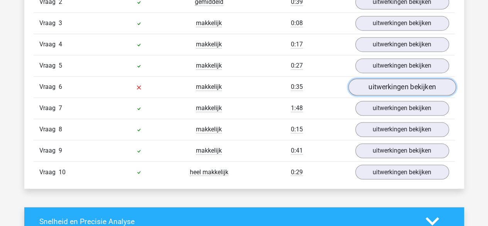
drag, startPoint x: 134, startPoint y: 156, endPoint x: 390, endPoint y: 84, distance: 265.5
click at [390, 84] on link "uitwerkingen bekijken" at bounding box center [402, 86] width 108 height 17
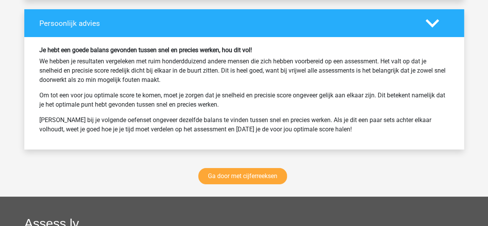
scroll to position [1375, 0]
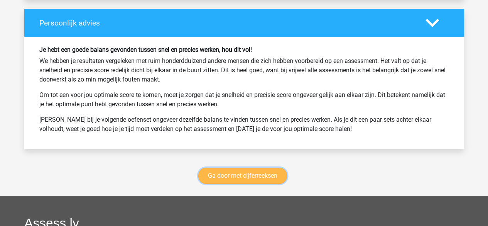
click at [237, 168] on link "Ga door met cijferreeksen" at bounding box center [242, 176] width 89 height 16
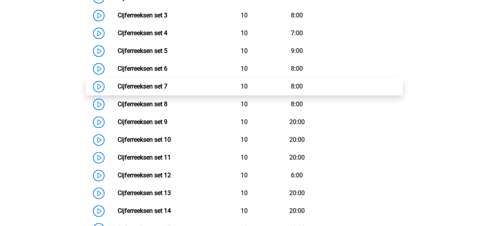
scroll to position [438, 0]
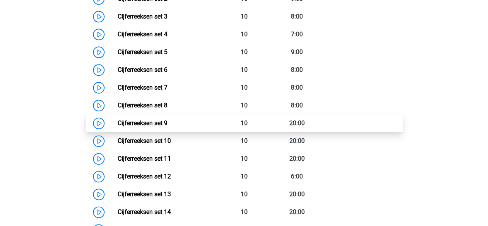
click at [168, 127] on link "Cijferreeksen set 9" at bounding box center [143, 122] width 50 height 7
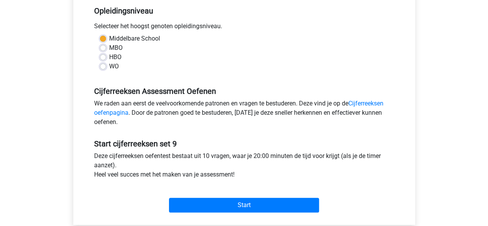
scroll to position [161, 0]
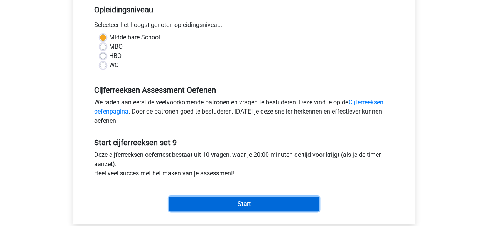
click at [198, 201] on input "Start" at bounding box center [244, 204] width 150 height 15
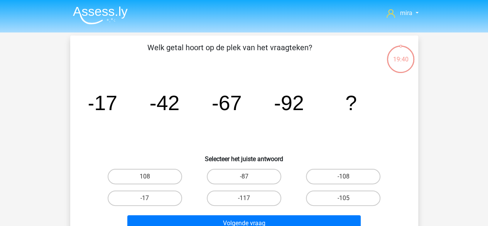
click at [213, 189] on div "-117" at bounding box center [244, 198] width 99 height 22
click at [215, 195] on label "-117" at bounding box center [244, 197] width 75 height 15
click at [244, 198] on input "-117" at bounding box center [246, 200] width 5 height 5
radio input "true"
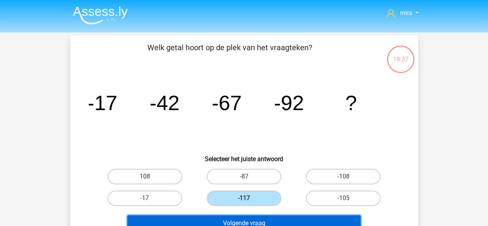
click at [211, 217] on button "Volgende vraag" at bounding box center [244, 223] width 234 height 16
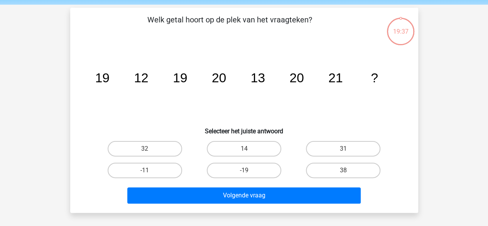
scroll to position [36, 0]
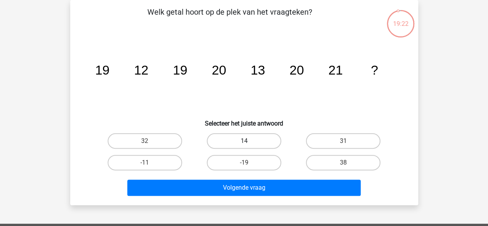
click at [221, 134] on label "14" at bounding box center [244, 140] width 75 height 15
click at [244, 141] on input "14" at bounding box center [246, 143] width 5 height 5
radio input "true"
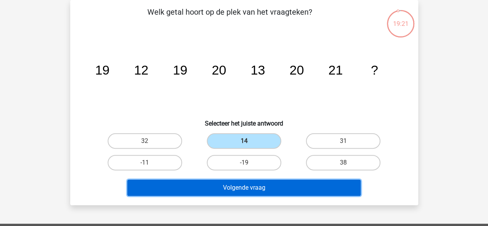
click at [206, 191] on button "Volgende vraag" at bounding box center [244, 188] width 234 height 16
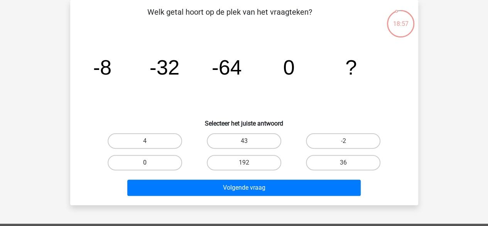
click at [157, 165] on label "0" at bounding box center [145, 162] width 75 height 15
click at [150, 165] on input "0" at bounding box center [147, 165] width 5 height 5
radio input "true"
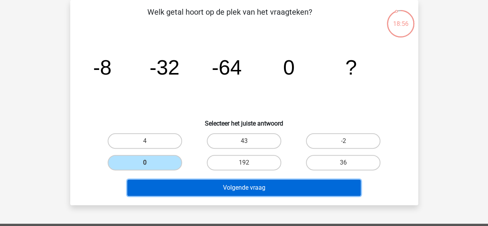
click at [163, 187] on button "Volgende vraag" at bounding box center [244, 188] width 234 height 16
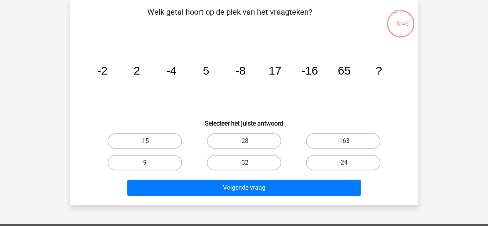
click at [246, 158] on label "-32" at bounding box center [244, 162] width 75 height 15
click at [246, 163] on input "-32" at bounding box center [246, 165] width 5 height 5
radio input "true"
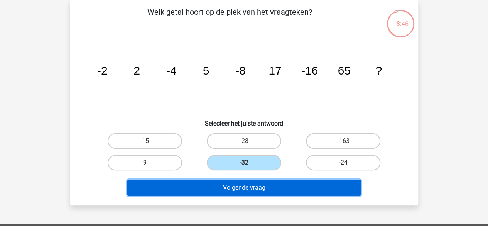
click at [230, 192] on button "Volgende vraag" at bounding box center [244, 188] width 234 height 16
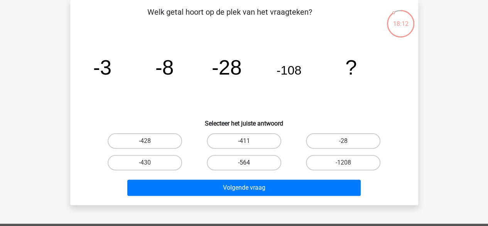
click at [269, 160] on label "-564" at bounding box center [244, 162] width 75 height 15
click at [249, 163] on input "-564" at bounding box center [246, 165] width 5 height 5
radio input "true"
click at [310, 167] on label "-1208" at bounding box center [343, 162] width 75 height 15
click at [344, 167] on input "-1208" at bounding box center [346, 165] width 5 height 5
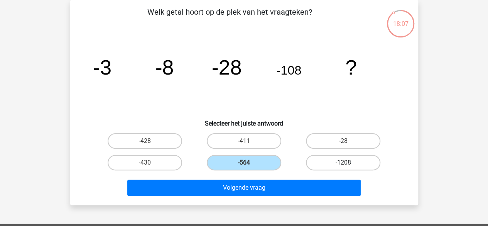
radio input "true"
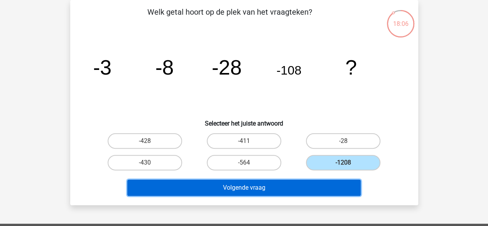
click at [297, 191] on button "Volgende vraag" at bounding box center [244, 188] width 234 height 16
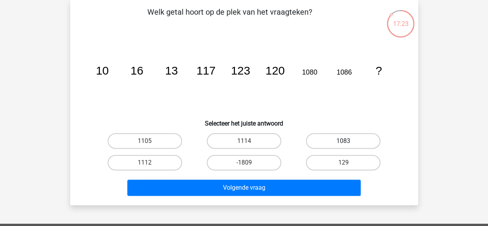
click at [322, 143] on label "1083" at bounding box center [343, 140] width 75 height 15
click at [344, 143] on input "1083" at bounding box center [346, 143] width 5 height 5
radio input "true"
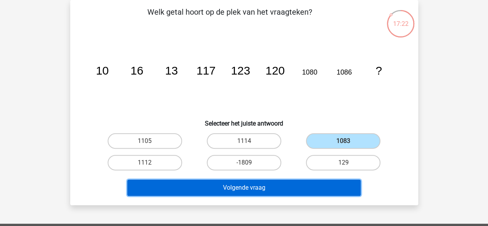
click at [316, 183] on button "Volgende vraag" at bounding box center [244, 188] width 234 height 16
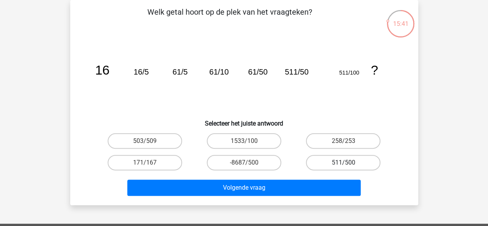
click at [320, 160] on label "511/500" at bounding box center [343, 162] width 75 height 15
click at [344, 163] on input "511/500" at bounding box center [346, 165] width 5 height 5
radio input "true"
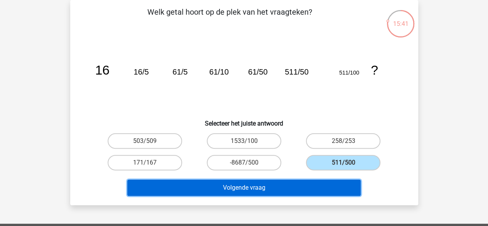
click at [306, 185] on button "Volgende vraag" at bounding box center [244, 188] width 234 height 16
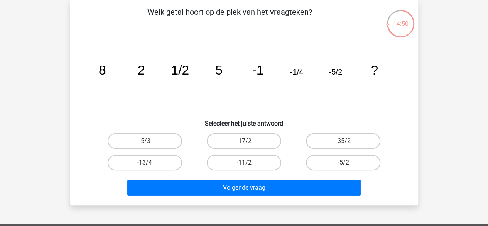
click at [168, 168] on label "-13/4" at bounding box center [145, 162] width 75 height 15
click at [150, 168] on input "-13/4" at bounding box center [147, 165] width 5 height 5
radio input "true"
click at [290, 157] on div "-11/2" at bounding box center [244, 162] width 93 height 15
click at [235, 175] on div "Volgende vraag" at bounding box center [245, 185] width 324 height 25
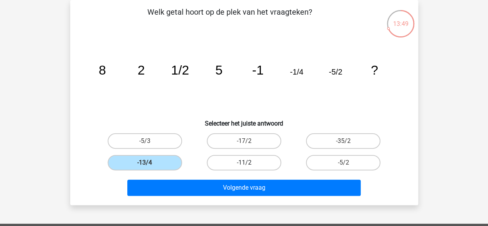
click at [235, 165] on label "-11/2" at bounding box center [244, 162] width 75 height 15
click at [244, 165] on input "-11/2" at bounding box center [246, 165] width 5 height 5
radio input "true"
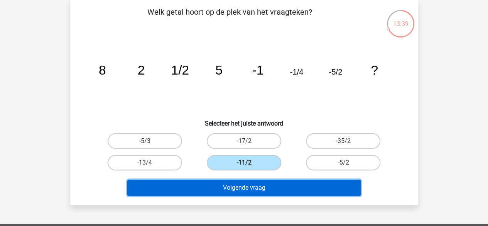
click at [244, 183] on button "Volgende vraag" at bounding box center [244, 188] width 234 height 16
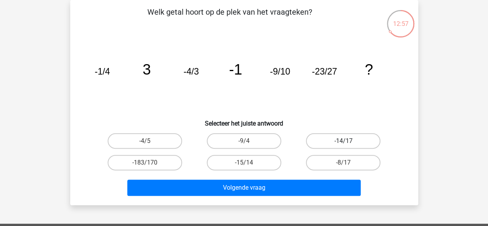
click at [324, 146] on label "-14/17" at bounding box center [343, 140] width 75 height 15
click at [344, 146] on input "-14/17" at bounding box center [346, 143] width 5 height 5
radio input "true"
click at [315, 177] on div "Volgende vraag" at bounding box center [245, 185] width 324 height 25
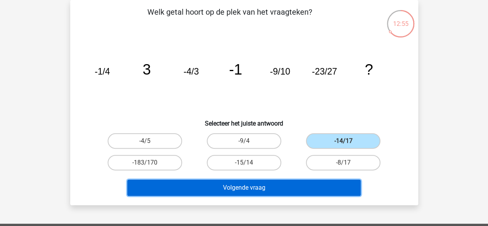
click at [313, 187] on button "Volgende vraag" at bounding box center [244, 188] width 234 height 16
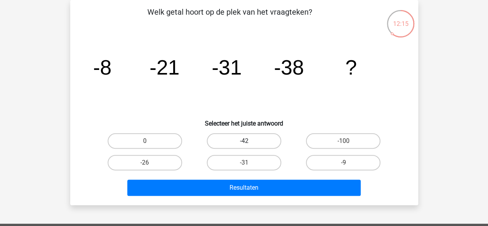
click at [231, 135] on label "-42" at bounding box center [244, 140] width 75 height 15
click at [244, 141] on input "-42" at bounding box center [246, 143] width 5 height 5
radio input "true"
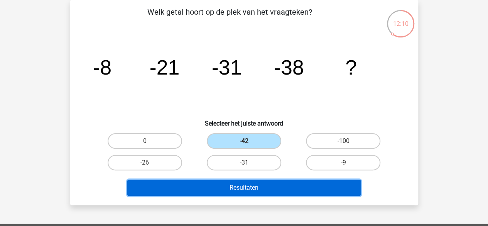
click at [241, 193] on button "Resultaten" at bounding box center [244, 188] width 234 height 16
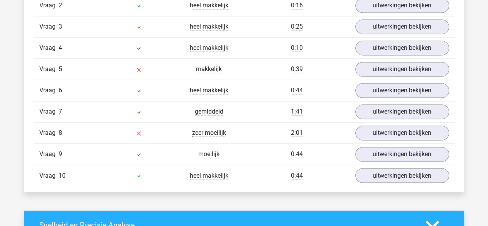
scroll to position [555, 0]
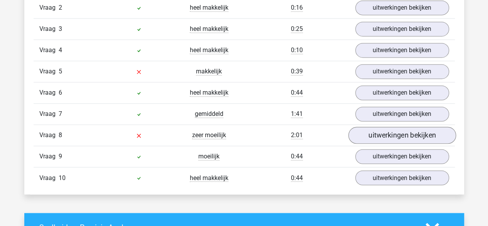
drag, startPoint x: 383, startPoint y: 141, endPoint x: 382, endPoint y: 133, distance: 7.8
click at [382, 133] on div "Vraag 8 zeer moeilijk 2:01 uitwerkingen bekijken" at bounding box center [245, 134] width 422 height 21
click at [382, 133] on link "uitwerkingen bekijken" at bounding box center [402, 135] width 108 height 17
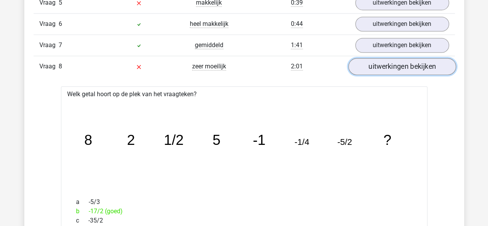
scroll to position [590, 0]
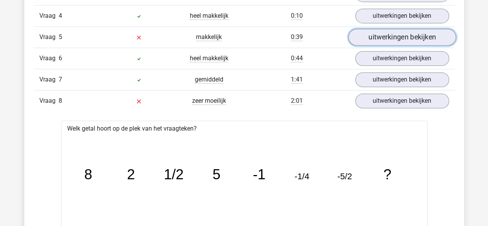
click at [374, 35] on link "uitwerkingen bekijken" at bounding box center [402, 37] width 108 height 17
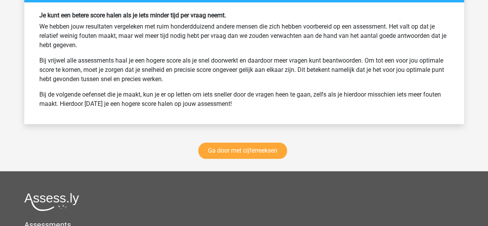
scroll to position [1779, 0]
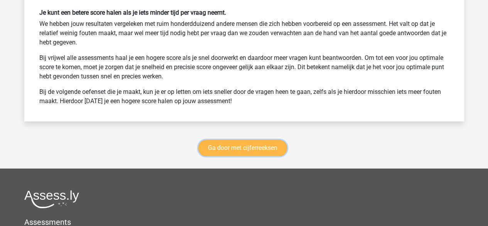
click at [240, 140] on link "Ga door met cijferreeksen" at bounding box center [242, 148] width 89 height 16
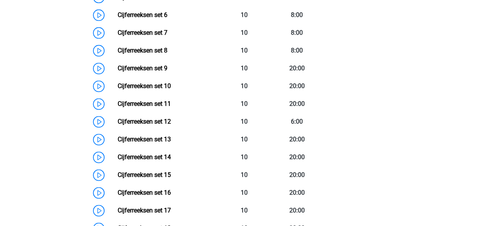
scroll to position [484, 0]
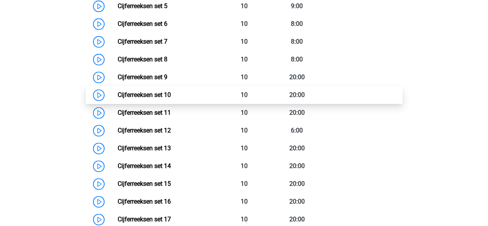
click at [144, 98] on link "Cijferreeksen set 10" at bounding box center [144, 94] width 53 height 7
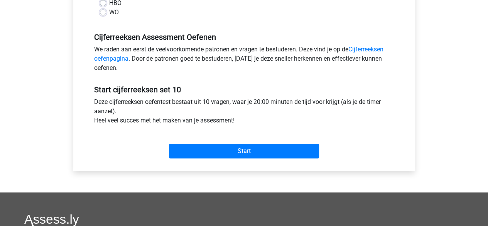
scroll to position [215, 0]
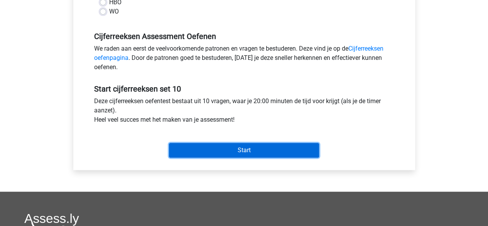
click at [175, 153] on input "Start" at bounding box center [244, 150] width 150 height 15
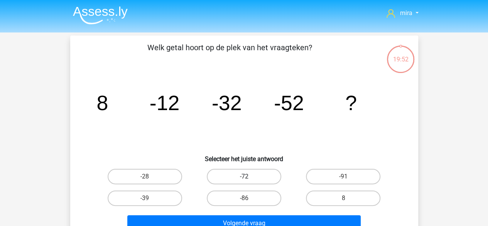
click at [262, 180] on label "-72" at bounding box center [244, 176] width 75 height 15
click at [249, 180] on input "-72" at bounding box center [246, 178] width 5 height 5
radio input "true"
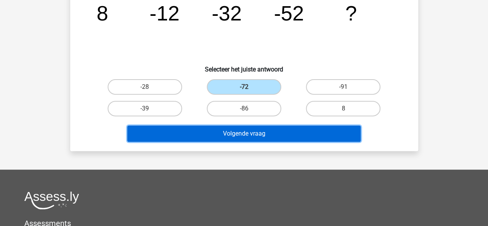
click at [252, 136] on button "Volgende vraag" at bounding box center [244, 133] width 234 height 16
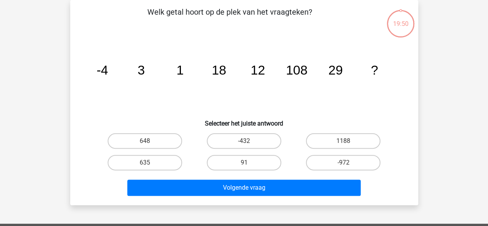
scroll to position [36, 0]
click at [166, 140] on label "648" at bounding box center [145, 140] width 75 height 15
click at [150, 141] on input "648" at bounding box center [147, 143] width 5 height 5
radio input "true"
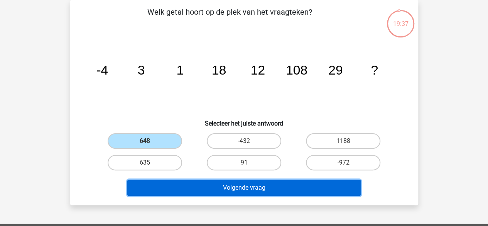
click at [190, 190] on button "Volgende vraag" at bounding box center [244, 188] width 234 height 16
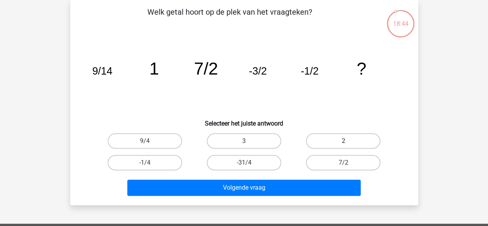
click at [329, 143] on label "2" at bounding box center [343, 140] width 75 height 15
click at [344, 143] on input "2" at bounding box center [346, 143] width 5 height 5
radio input "true"
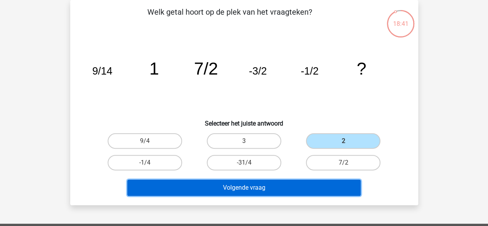
click at [309, 189] on button "Volgende vraag" at bounding box center [244, 188] width 234 height 16
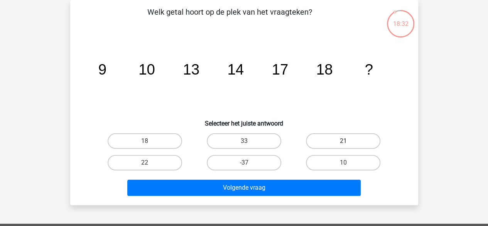
click at [339, 136] on label "21" at bounding box center [343, 140] width 75 height 15
click at [344, 141] on input "21" at bounding box center [346, 143] width 5 height 5
radio input "true"
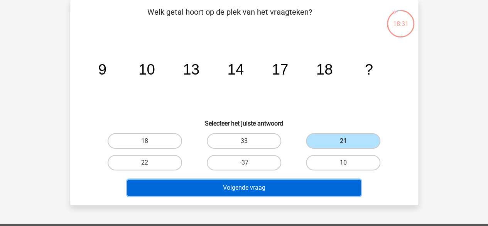
click at [320, 183] on button "Volgende vraag" at bounding box center [244, 188] width 234 height 16
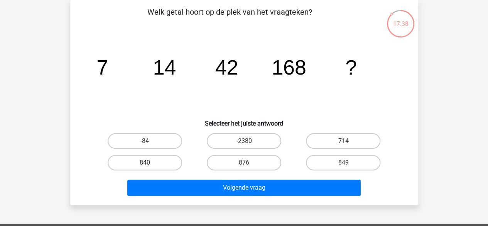
click at [159, 159] on label "840" at bounding box center [145, 162] width 75 height 15
click at [150, 163] on input "840" at bounding box center [147, 165] width 5 height 5
radio input "true"
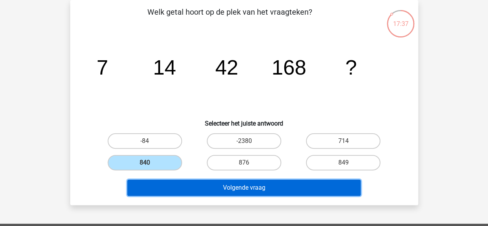
click at [168, 188] on button "Volgende vraag" at bounding box center [244, 188] width 234 height 16
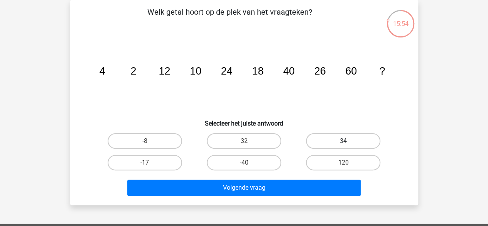
click at [363, 135] on label "34" at bounding box center [343, 140] width 75 height 15
click at [349, 141] on input "34" at bounding box center [346, 143] width 5 height 5
radio input "true"
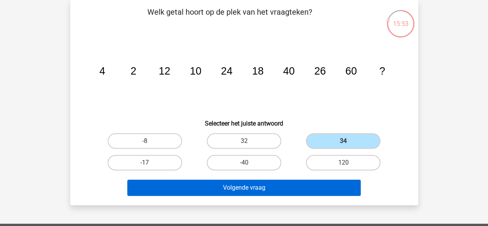
drag, startPoint x: 334, startPoint y: 199, endPoint x: 338, endPoint y: 193, distance: 7.2
click at [338, 193] on div "Welk getal hoort op de plek van het vraagteken? image/svg+xml 4 2 12 10 24 18 4…" at bounding box center [244, 102] width 348 height 205
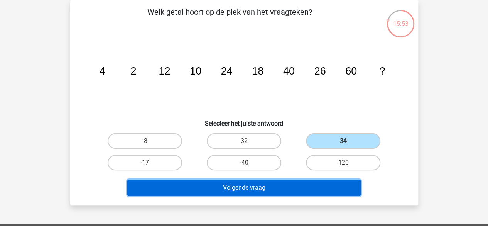
click at [338, 193] on button "Volgende vraag" at bounding box center [244, 188] width 234 height 16
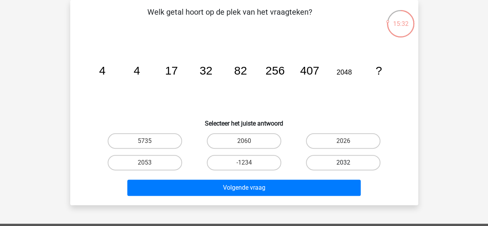
click at [324, 159] on label "2032" at bounding box center [343, 162] width 75 height 15
click at [344, 163] on input "2032" at bounding box center [346, 165] width 5 height 5
radio input "true"
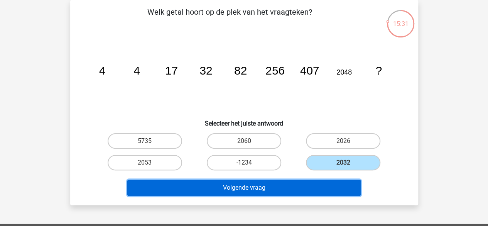
click at [313, 185] on button "Volgende vraag" at bounding box center [244, 188] width 234 height 16
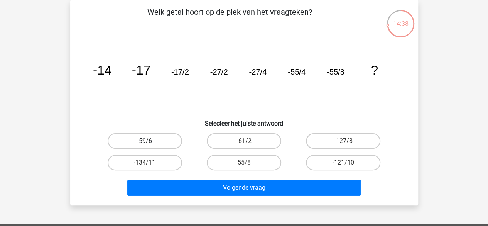
click at [164, 143] on label "-59/6" at bounding box center [145, 140] width 75 height 15
click at [150, 143] on input "-59/6" at bounding box center [147, 143] width 5 height 5
radio input "true"
click at [314, 133] on label "-127/8" at bounding box center [343, 140] width 75 height 15
click at [344, 141] on input "-127/8" at bounding box center [346, 143] width 5 height 5
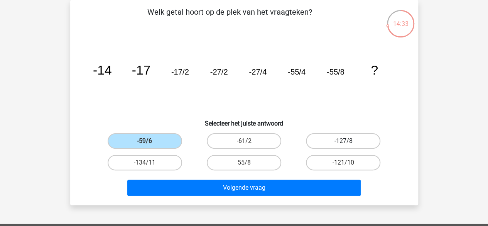
radio input "true"
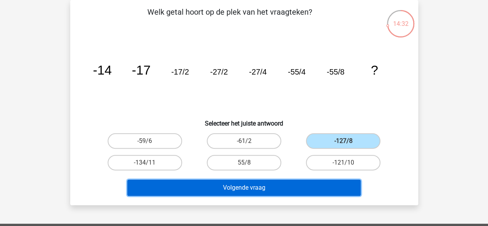
click at [290, 187] on button "Volgende vraag" at bounding box center [244, 188] width 234 height 16
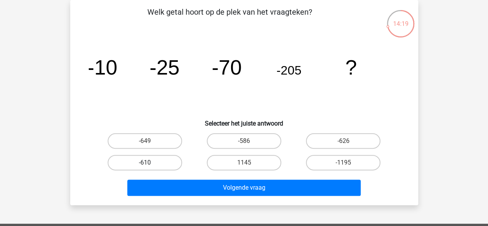
click at [175, 159] on label "-610" at bounding box center [145, 162] width 75 height 15
click at [150, 163] on input "-610" at bounding box center [147, 165] width 5 height 5
radio input "true"
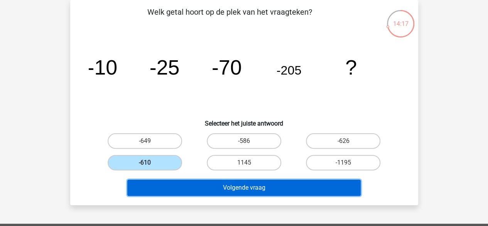
click at [202, 191] on button "Volgende vraag" at bounding box center [244, 188] width 234 height 16
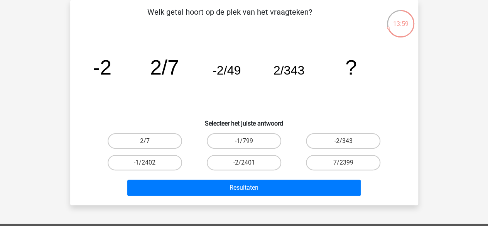
click at [246, 154] on div "-2/2401" at bounding box center [244, 163] width 99 height 22
click at [246, 158] on label "-2/2401" at bounding box center [244, 162] width 75 height 15
click at [246, 163] on input "-2/2401" at bounding box center [246, 165] width 5 height 5
radio input "true"
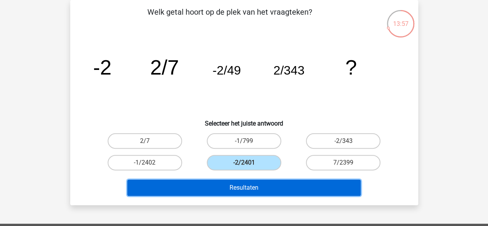
click at [245, 189] on button "Resultaten" at bounding box center [244, 188] width 234 height 16
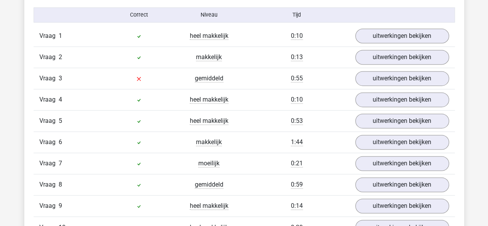
scroll to position [504, 0]
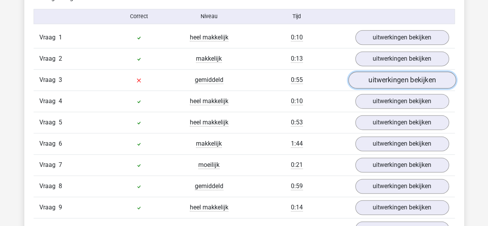
click at [370, 80] on link "uitwerkingen bekijken" at bounding box center [402, 79] width 108 height 17
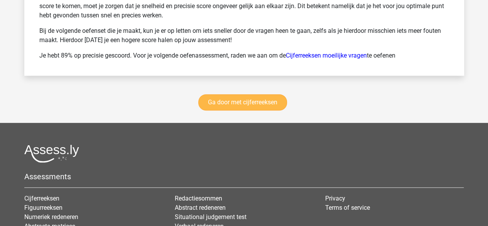
scroll to position [1579, 0]
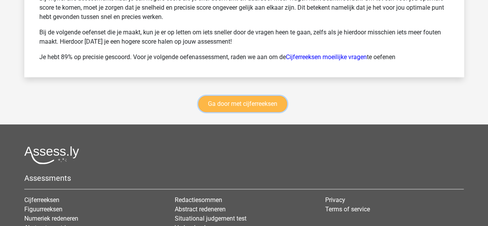
click at [230, 96] on link "Ga door met cijferreeksen" at bounding box center [242, 104] width 89 height 16
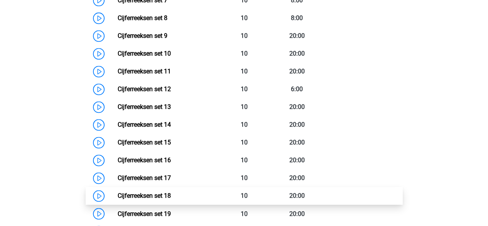
scroll to position [523, 0]
